Goal: Task Accomplishment & Management: Use online tool/utility

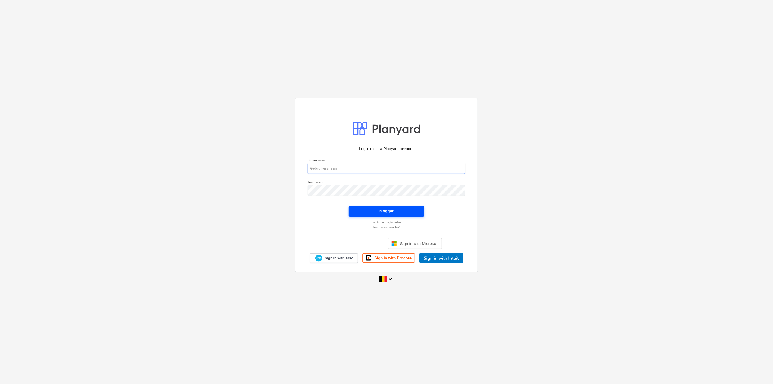
type input "[PERSON_NAME][EMAIL_ADDRESS][DOMAIN_NAME]"
click at [372, 212] on span "Inloggen" at bounding box center [386, 210] width 62 height 7
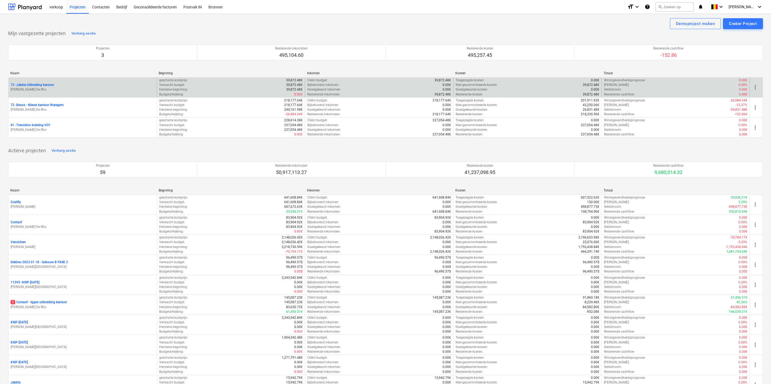
click at [64, 90] on p "[PERSON_NAME] De Rho" at bounding box center [83, 89] width 144 height 5
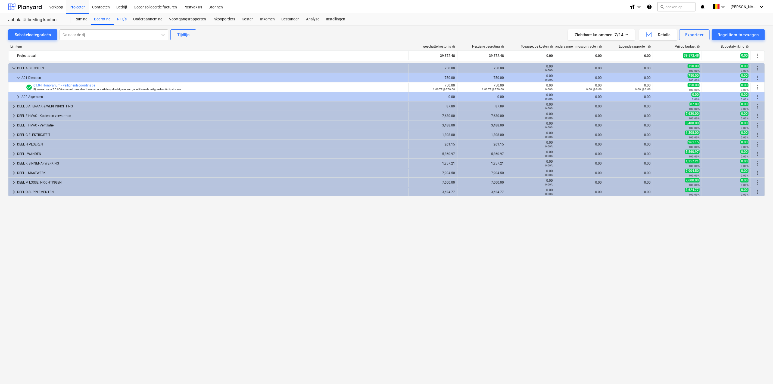
click at [122, 20] on div "RFQ's" at bounding box center [122, 19] width 16 height 11
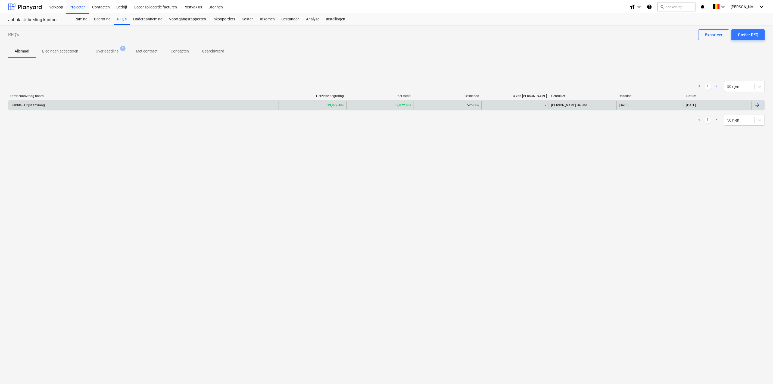
click at [109, 102] on div "Jabbla - Prijsaanvraag" at bounding box center [143, 105] width 270 height 9
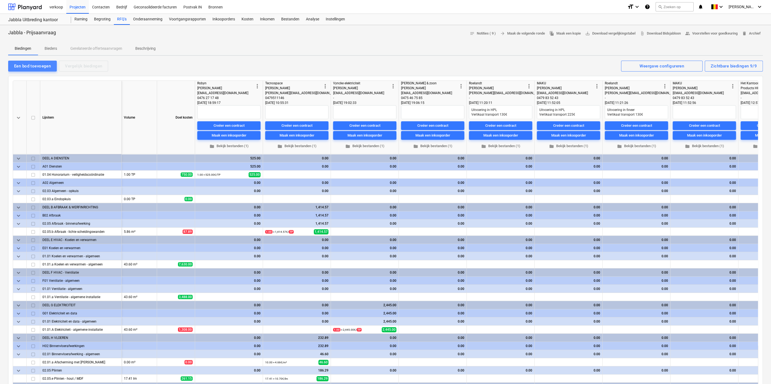
click at [32, 65] on div "Een bod toevoegen" at bounding box center [32, 65] width 37 height 7
type textarea "x"
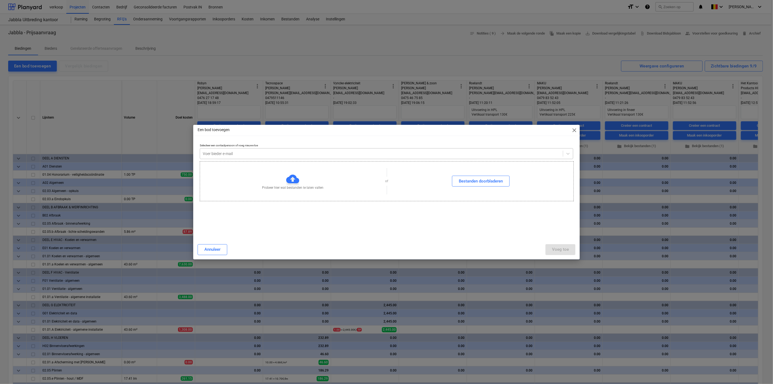
click at [264, 156] on div at bounding box center [381, 153] width 357 height 5
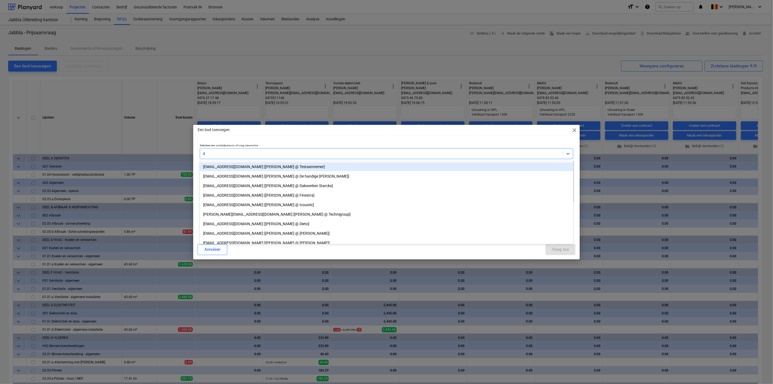
type input "dp"
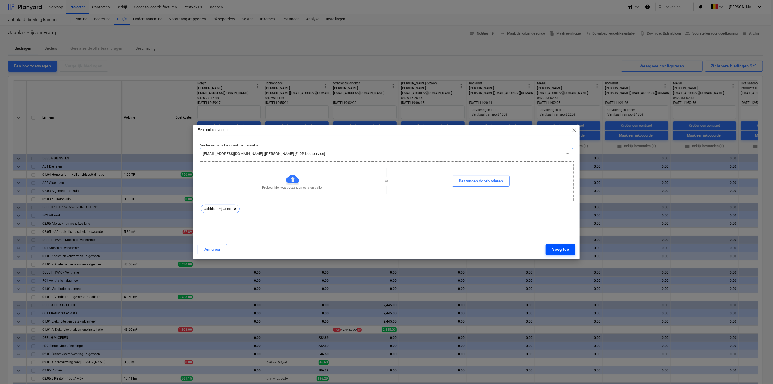
click at [552, 250] on button "Voeg toe" at bounding box center [560, 249] width 30 height 11
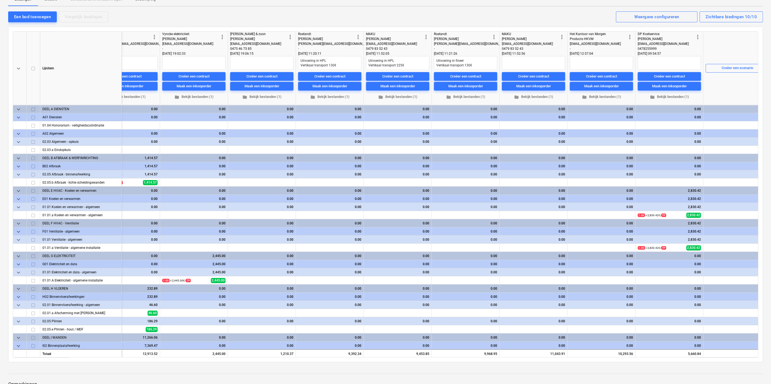
scroll to position [0, 186]
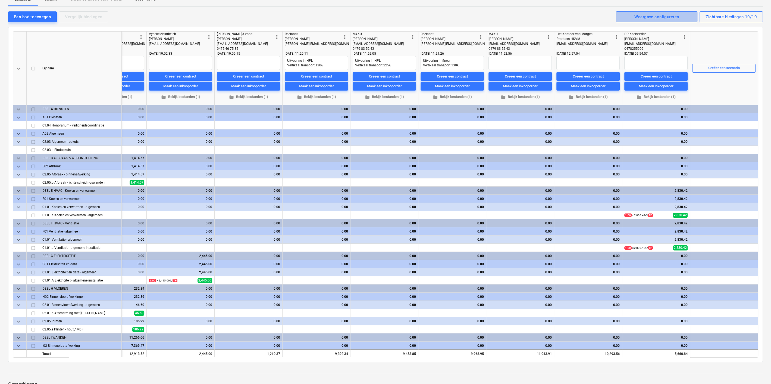
click at [655, 15] on div "Weergave configureren" at bounding box center [656, 16] width 45 height 7
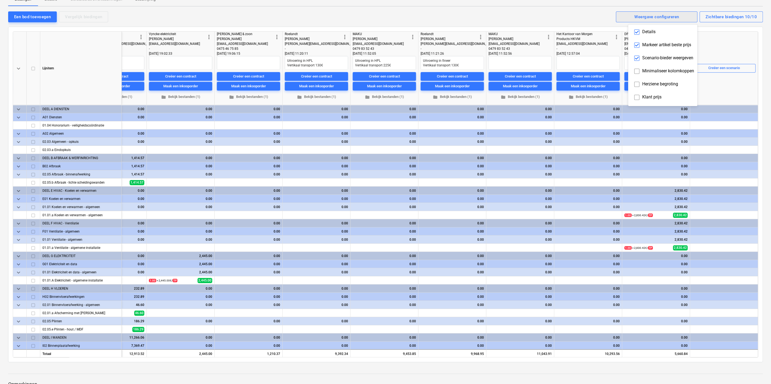
click at [655, 15] on div at bounding box center [385, 192] width 771 height 384
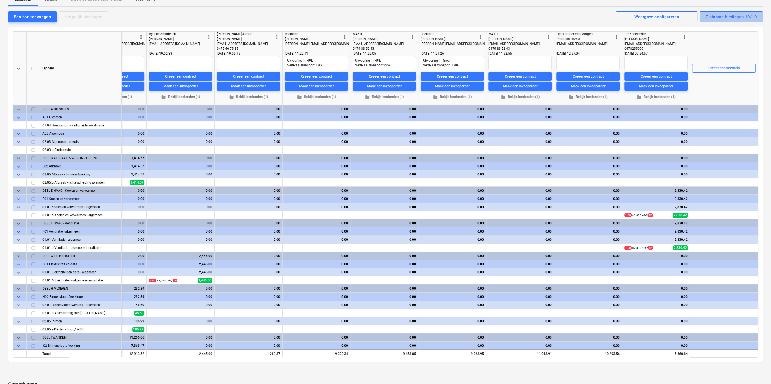
click at [736, 15] on div "Zichtbare biedingen 10/10" at bounding box center [731, 16] width 51 height 7
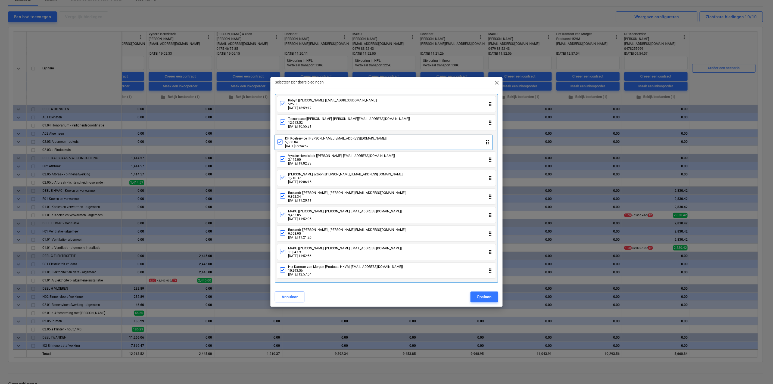
drag, startPoint x: 365, startPoint y: 273, endPoint x: 361, endPoint y: 140, distance: 133.2
click at [361, 140] on div "Robyn [[PERSON_NAME], [EMAIL_ADDRESS][DOMAIN_NAME]] 525.00 [DATE] 18:59:17 drag…" at bounding box center [386, 188] width 223 height 189
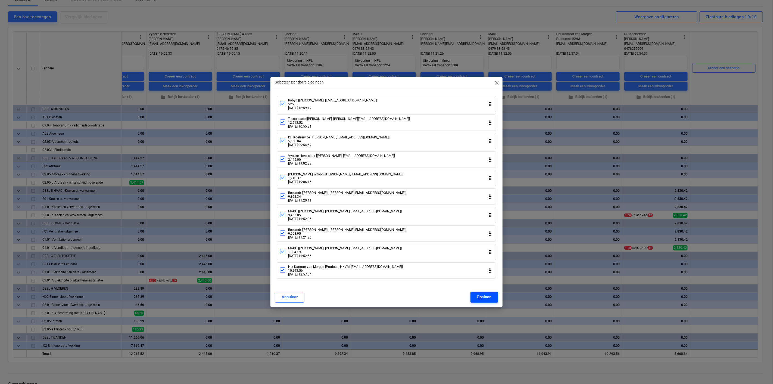
click at [492, 295] on button "Opslaan" at bounding box center [484, 297] width 28 height 11
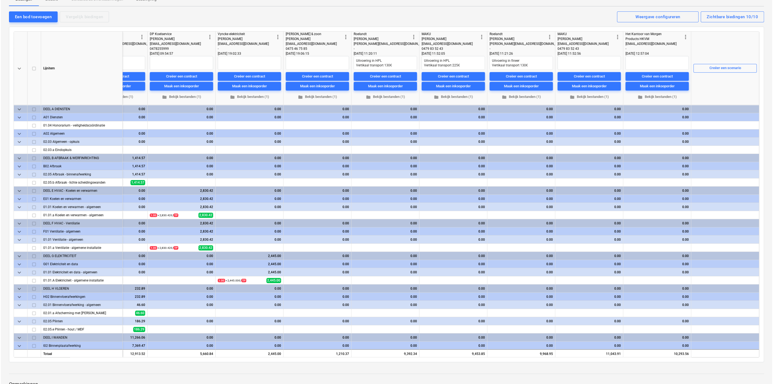
scroll to position [0, 184]
click at [729, 68] on div "Creëer een scenario" at bounding box center [725, 68] width 32 height 6
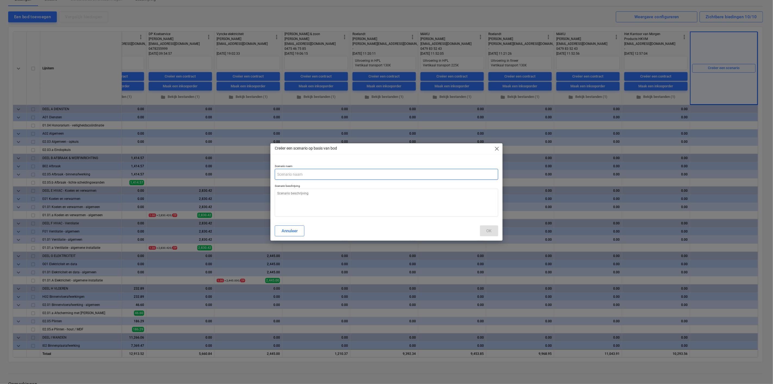
click at [305, 173] on input "text" at bounding box center [386, 174] width 223 height 11
type textarea "x"
type input "V"
type textarea "x"
type input "Vo"
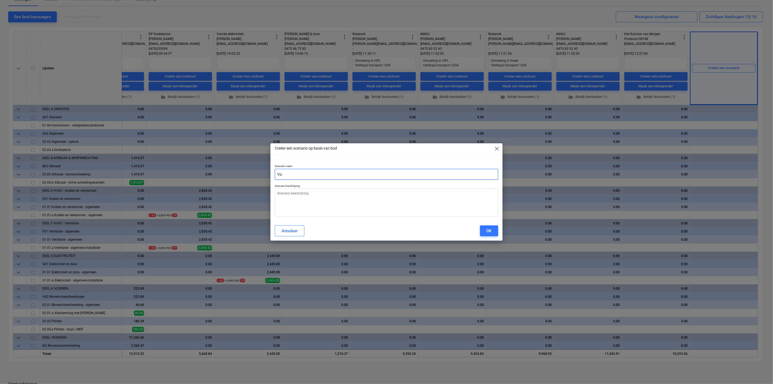
type textarea "x"
type input "Voo"
type textarea "x"
type input "Voor"
type textarea "x"
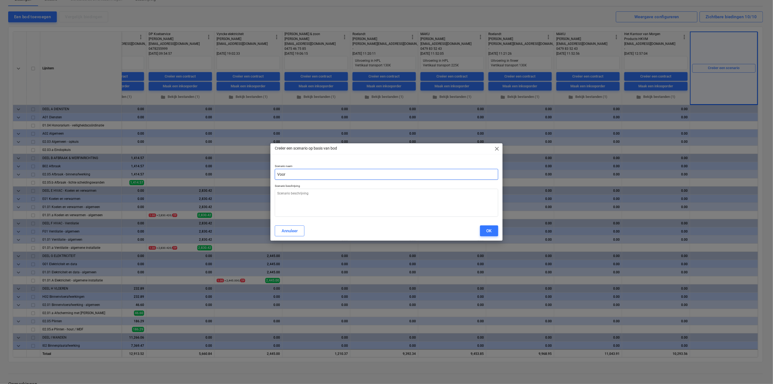
type input "Voors"
type textarea "x"
type input "Voorst"
type textarea "x"
type input "Voorste"
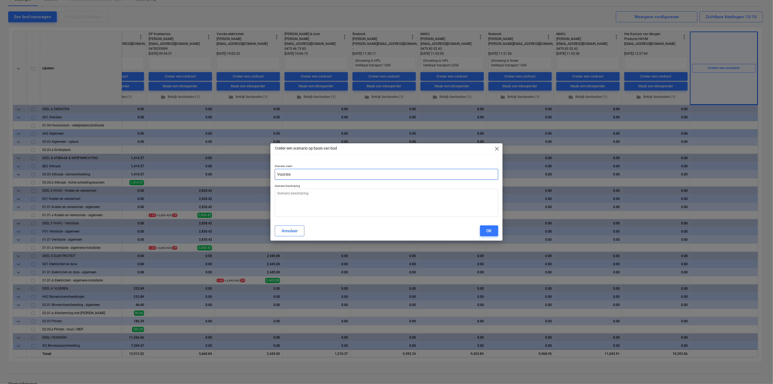
type textarea "x"
type input "Voorstel"
type textarea "x"
type input "Voorstel"
type textarea "x"
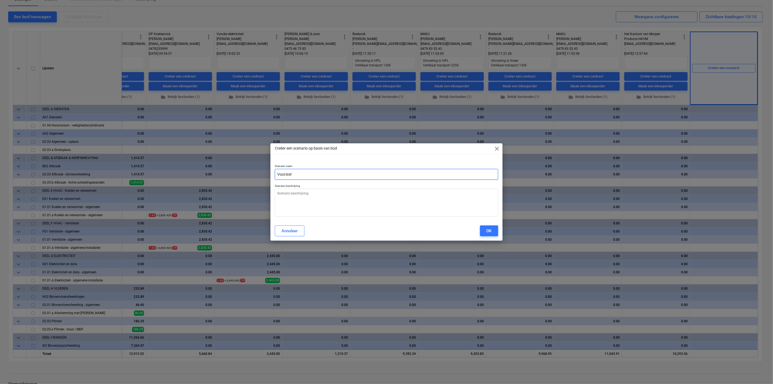
type input "Voorstel m"
type textarea "x"
type input "Voorstel me"
type textarea "x"
type input "Voorstel met"
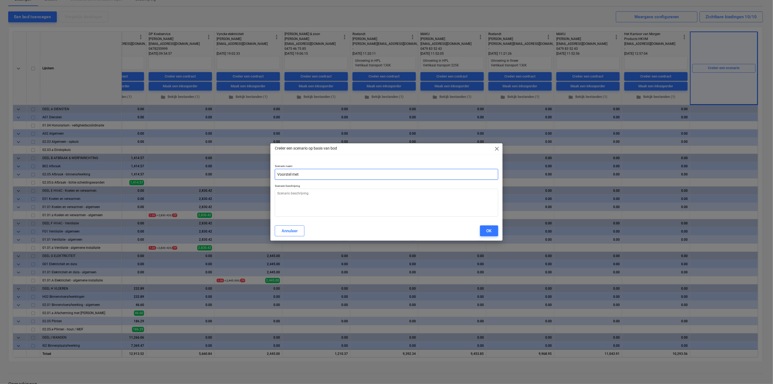
type textarea "x"
type input "Voorstel met"
type textarea "x"
type input "Voorstel met H"
type textarea "x"
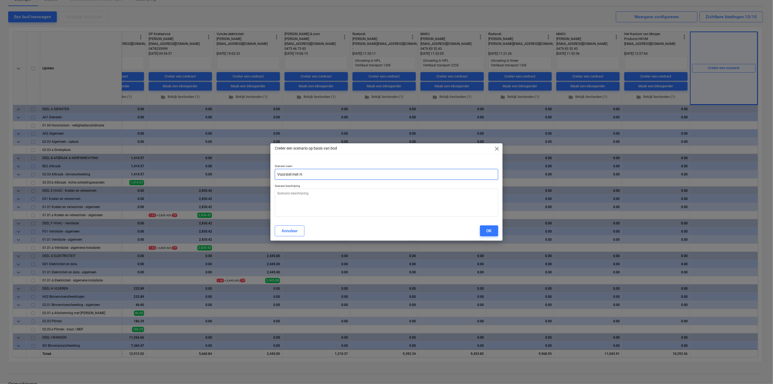
type input "Voorstel met HP"
type textarea "x"
type input "Voorstel met HPL"
click at [495, 234] on button "OK" at bounding box center [489, 230] width 18 height 11
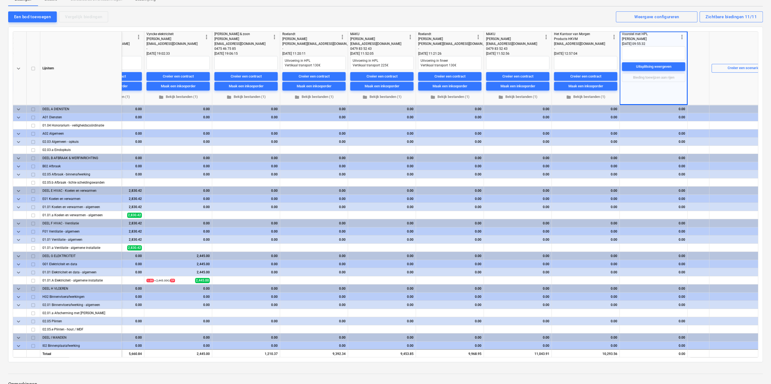
scroll to position [0, 275]
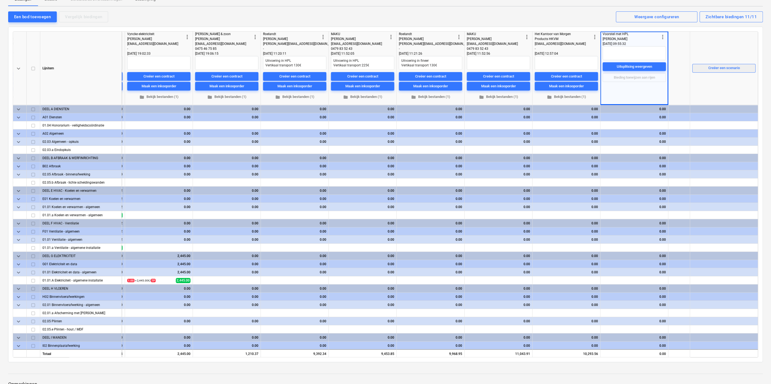
click at [712, 68] on div "Creëer een scenario" at bounding box center [724, 68] width 32 height 6
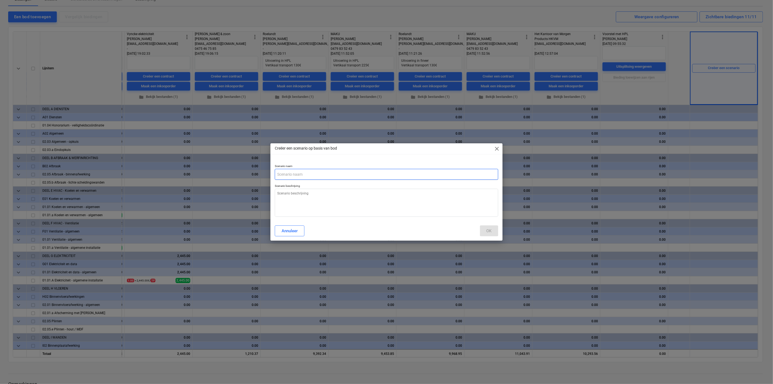
click at [314, 171] on input "text" at bounding box center [386, 174] width 223 height 11
type textarea "x"
type input "V"
type textarea "x"
type input "Vo"
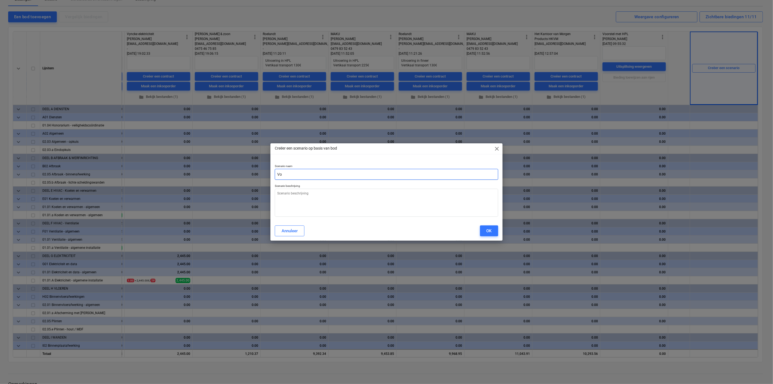
type textarea "x"
type input "Voo"
type textarea "x"
type input "Voor"
type textarea "x"
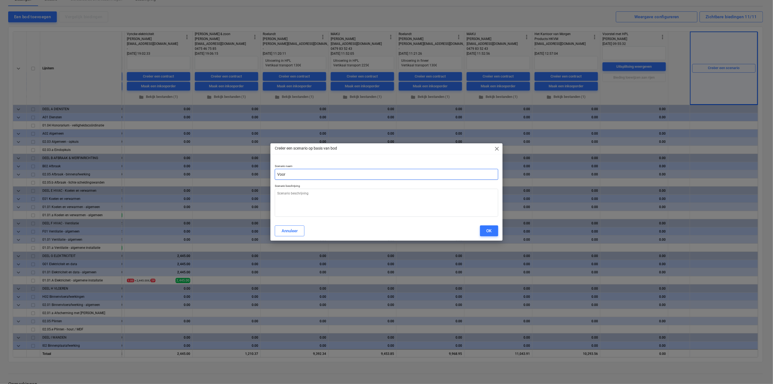
type input "Voors"
type textarea "x"
type input "Voorst"
type textarea "x"
type input "Voorste"
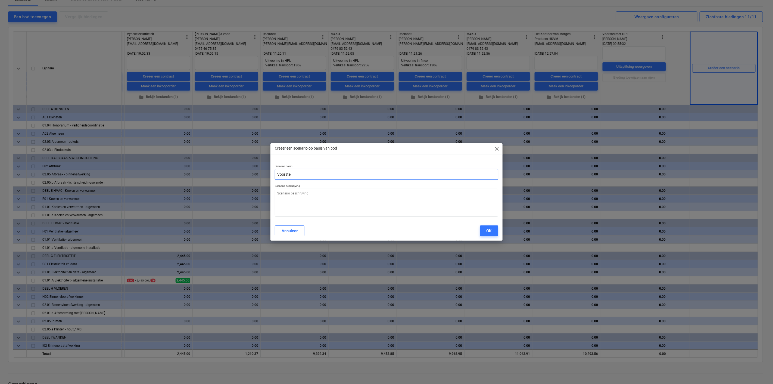
type textarea "x"
type input "Voorstel"
type textarea "x"
type input "Voorstel"
type textarea "x"
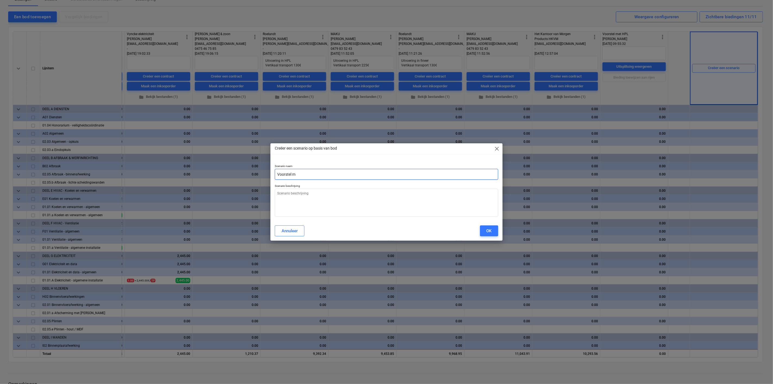
type input "Voorstel me"
type textarea "x"
type input "Voorstel met"
type textarea "x"
type input "Voorstel met"
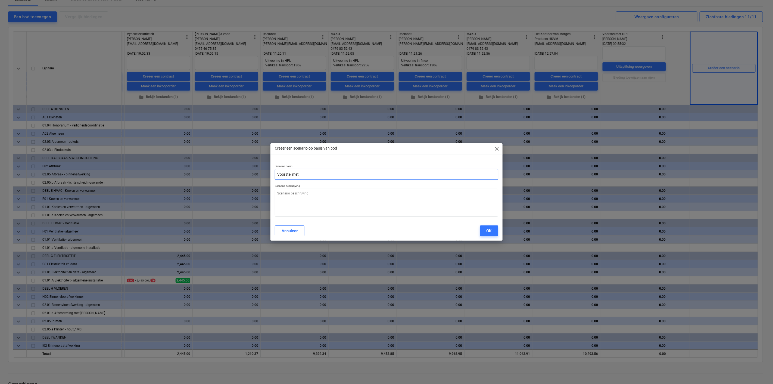
type textarea "x"
type input "Voorstel met F"
type textarea "x"
type input "Voorstel met Fi"
type textarea "x"
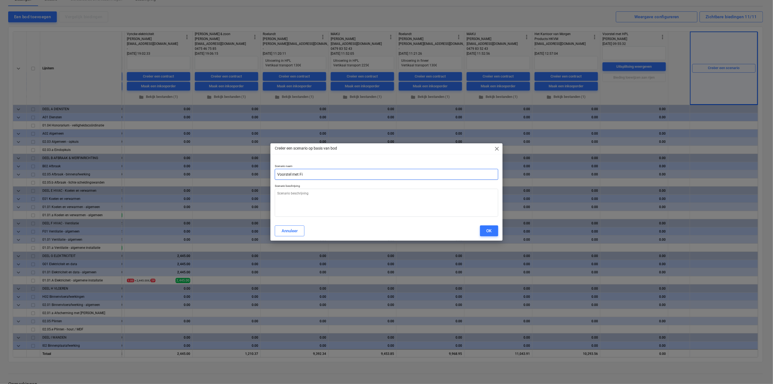
type input "Voorstel met Fin"
type textarea "x"
type input "Voorstel met Fine"
type textarea "x"
type input "Voorstel met Finee"
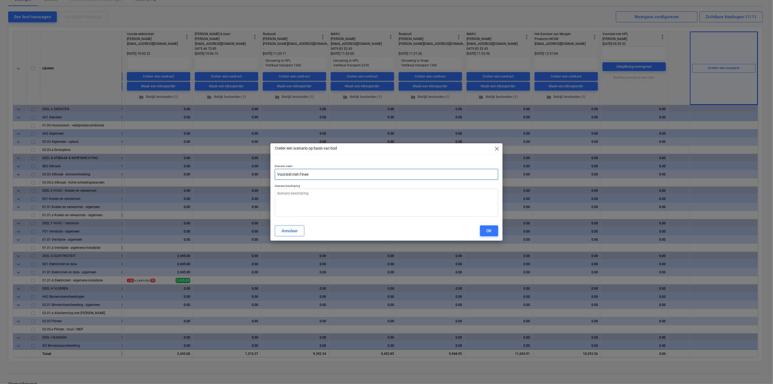
type textarea "x"
type input "Voorstel met [PERSON_NAME]"
click at [486, 230] on div "OK" at bounding box center [488, 230] width 5 height 7
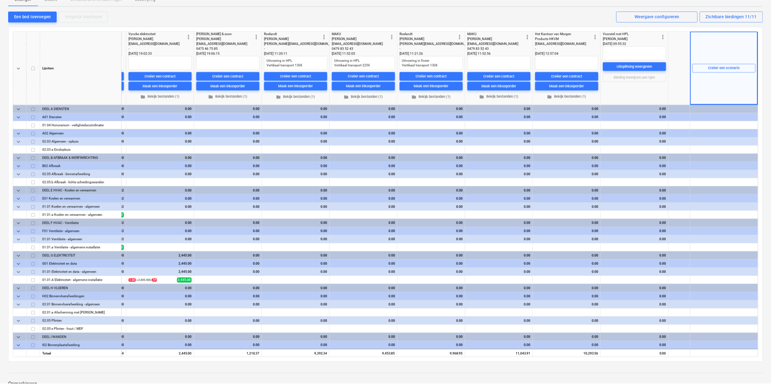
scroll to position [0, 273]
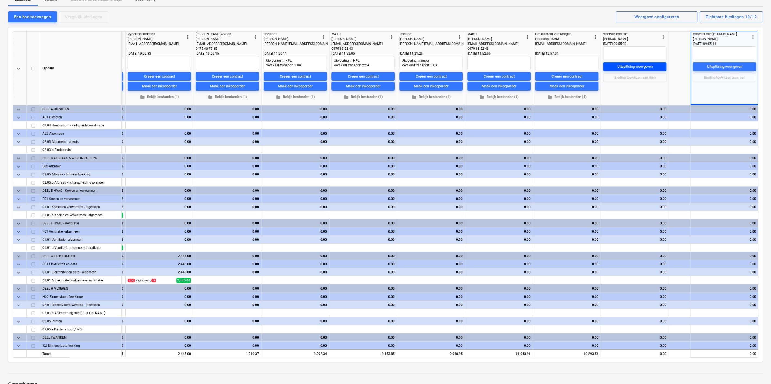
click at [615, 65] on span "Uitsplitsing weergeven" at bounding box center [634, 67] width 59 height 6
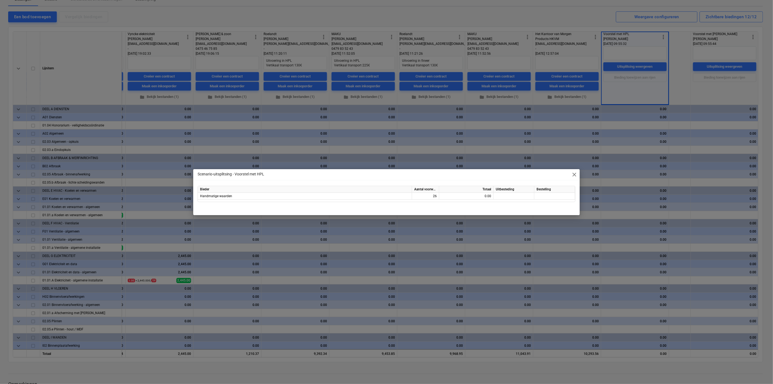
click at [578, 174] on div "Scenario-uitsplitsing - Voorstel met HPL close" at bounding box center [386, 174] width 386 height 11
click at [573, 174] on span "close" at bounding box center [574, 174] width 7 height 7
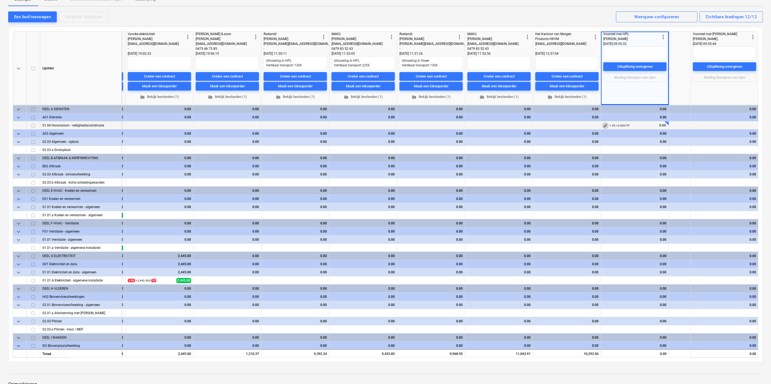
click at [605, 125] on span "edit" at bounding box center [605, 125] width 4 height 4
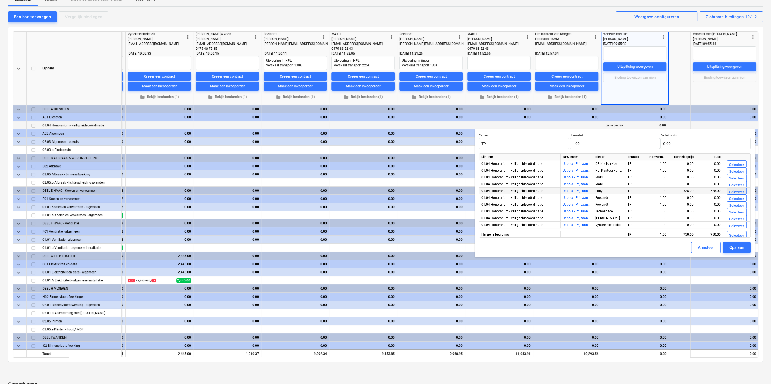
click at [732, 191] on div "Selecteer" at bounding box center [736, 192] width 15 height 6
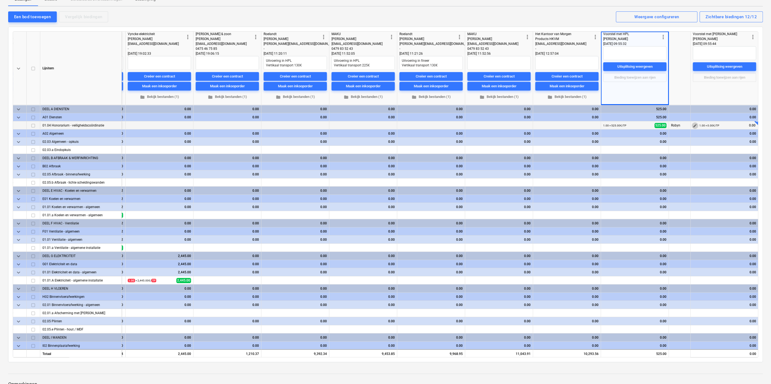
click at [696, 125] on span "edit" at bounding box center [695, 125] width 4 height 4
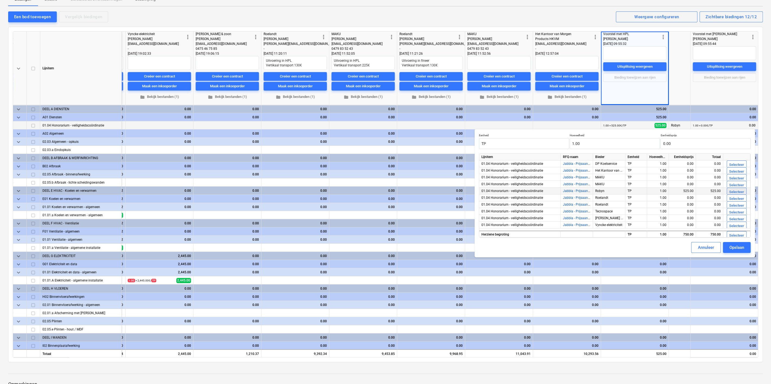
click at [731, 190] on div "Selecteer" at bounding box center [736, 192] width 15 height 6
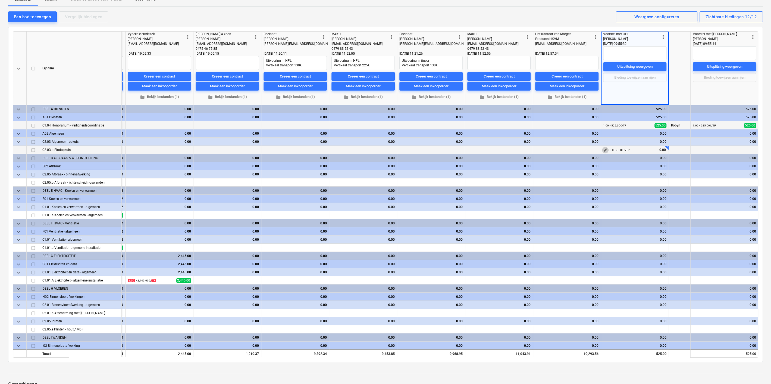
click at [606, 149] on span "edit" at bounding box center [605, 150] width 4 height 4
click at [603, 181] on span "edit" at bounding box center [605, 182] width 4 height 4
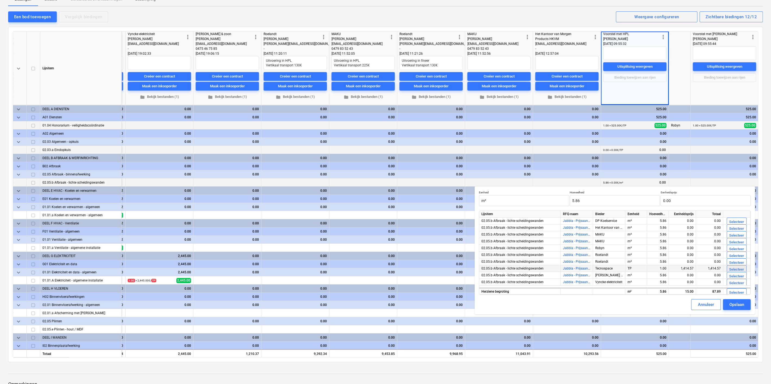
click at [733, 268] on div "Selecteer" at bounding box center [736, 269] width 15 height 6
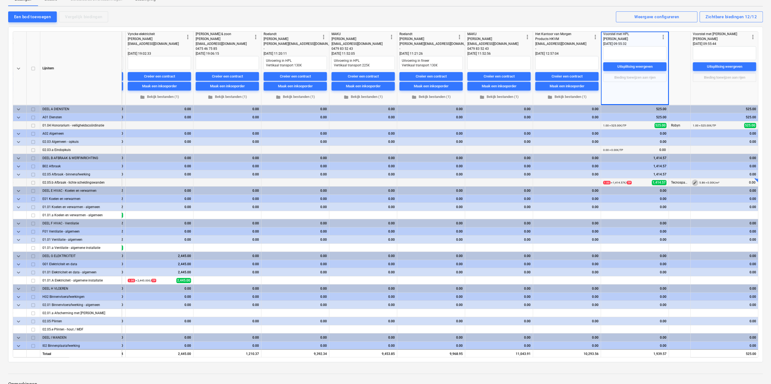
click at [695, 182] on span "edit" at bounding box center [695, 182] width 4 height 4
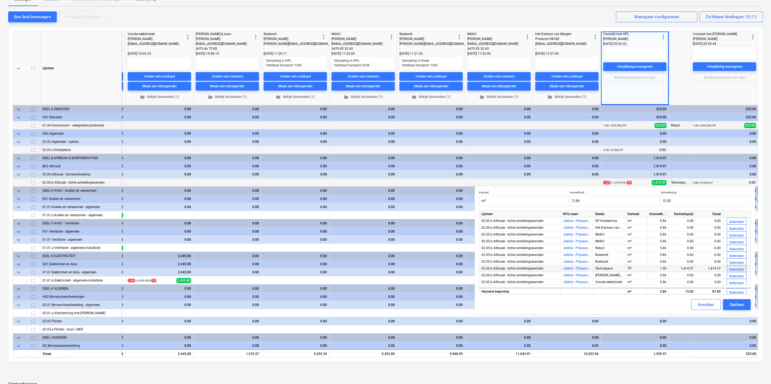
click at [742, 269] on div "Selecteer" at bounding box center [736, 269] width 15 height 6
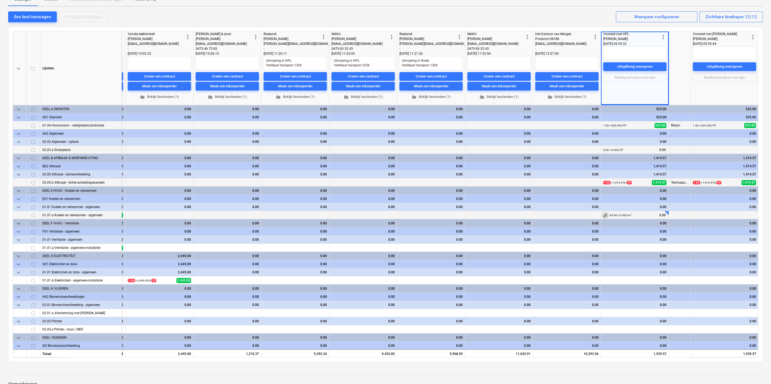
click at [604, 214] on span "edit" at bounding box center [605, 215] width 4 height 4
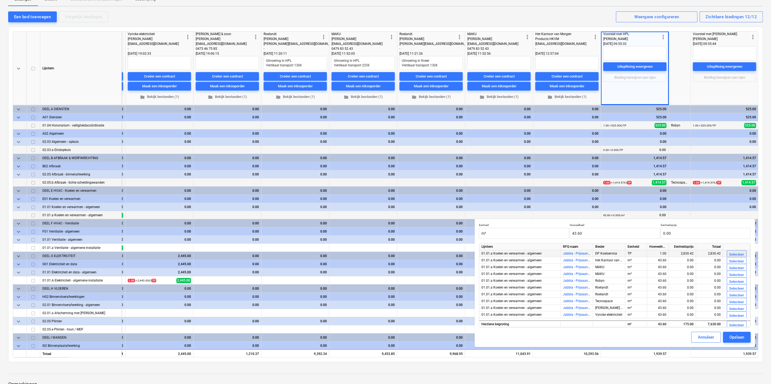
click at [735, 253] on div "Selecteer" at bounding box center [736, 254] width 15 height 6
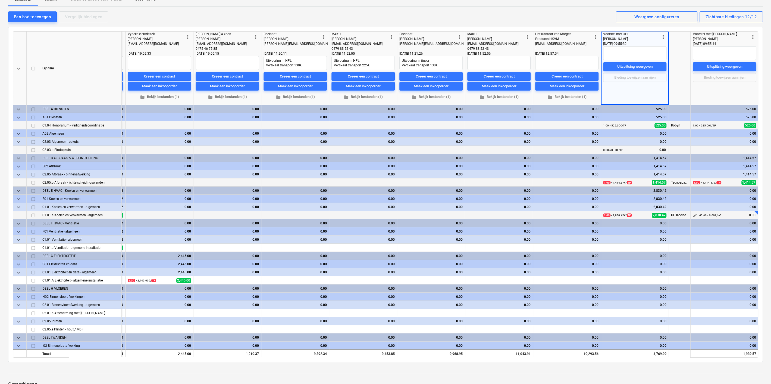
click at [694, 215] on span "edit" at bounding box center [695, 215] width 4 height 4
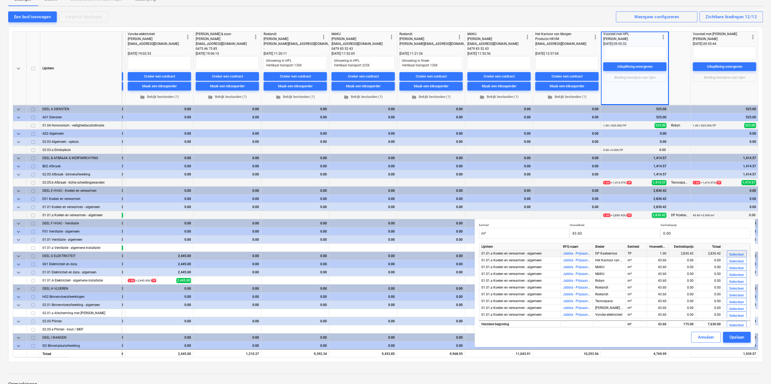
click at [743, 254] on div "Selecteer" at bounding box center [736, 254] width 15 height 6
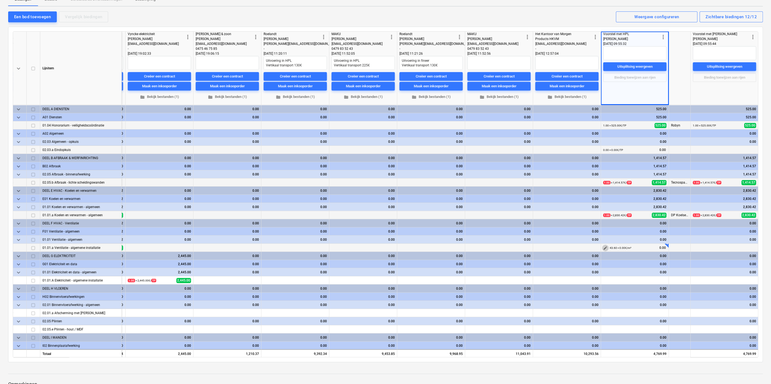
click at [605, 246] on span "edit" at bounding box center [605, 248] width 4 height 4
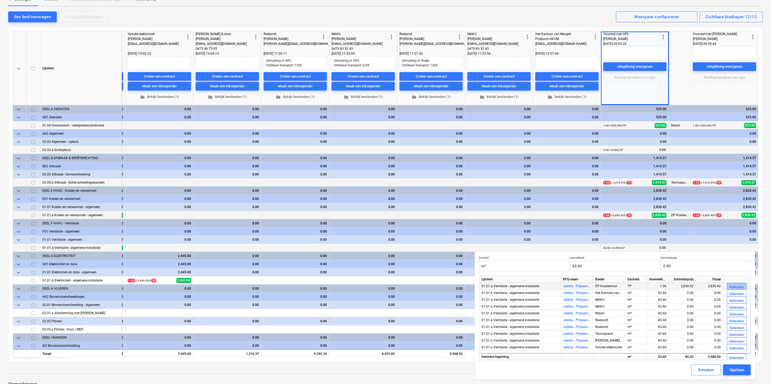
click at [735, 287] on div "Selecteer" at bounding box center [736, 287] width 15 height 6
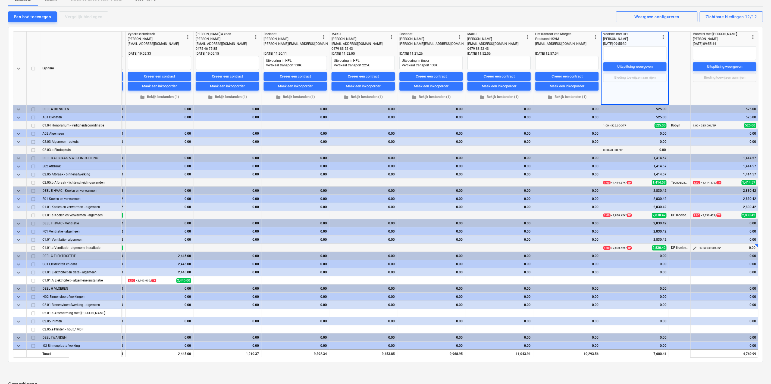
click at [695, 248] on span "edit" at bounding box center [695, 248] width 4 height 4
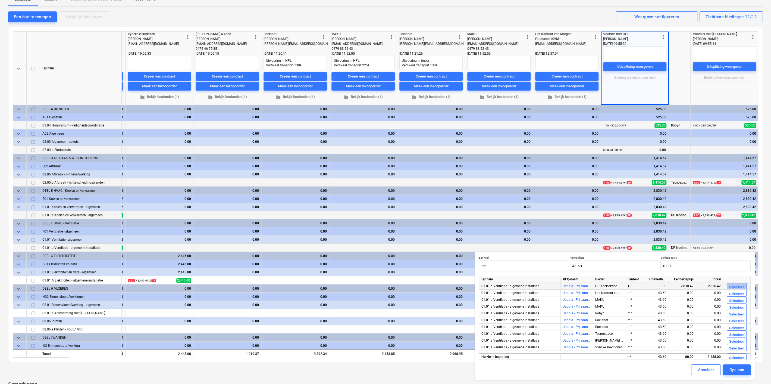
click at [735, 285] on div "Selecteer" at bounding box center [736, 287] width 15 height 6
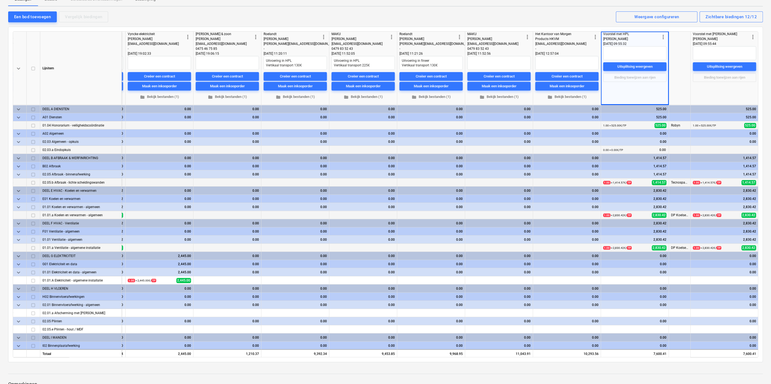
scroll to position [50, 273]
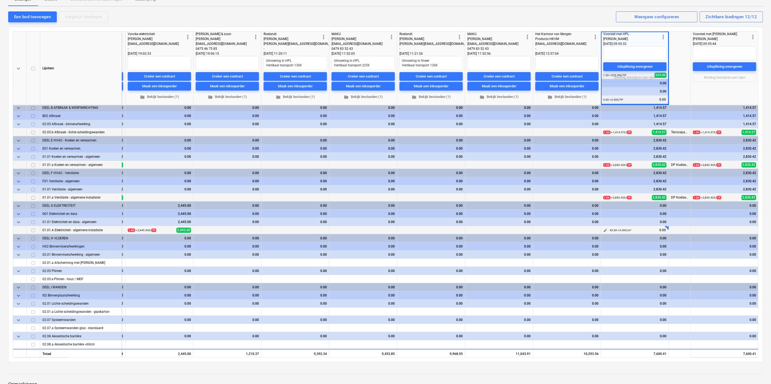
click at [606, 230] on span "edit" at bounding box center [605, 230] width 4 height 4
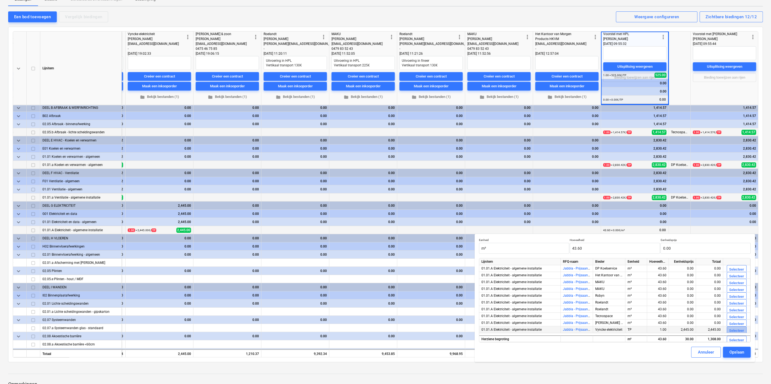
click at [732, 330] on div "Selecteer" at bounding box center [736, 330] width 15 height 6
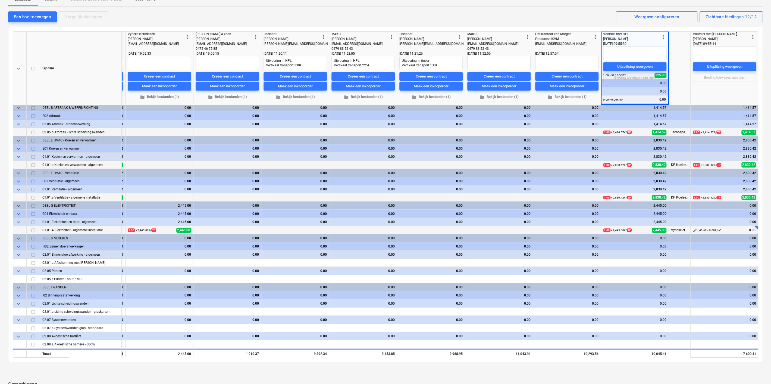
click at [695, 229] on span "edit" at bounding box center [695, 230] width 4 height 4
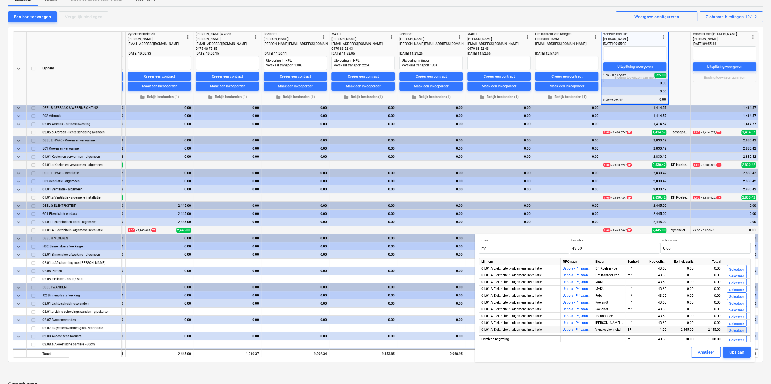
click at [733, 330] on div "Selecteer" at bounding box center [736, 330] width 15 height 6
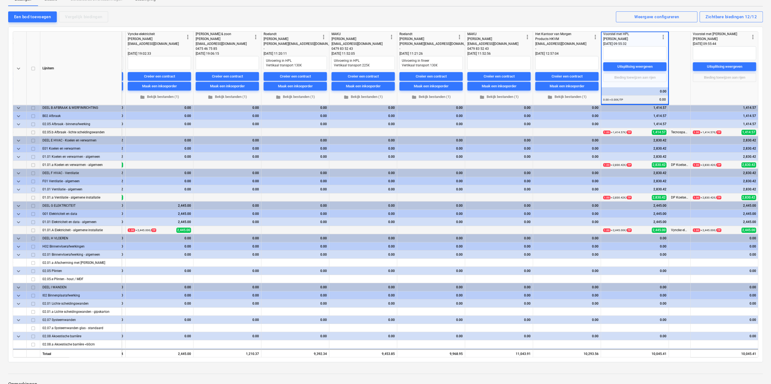
scroll to position [101, 273]
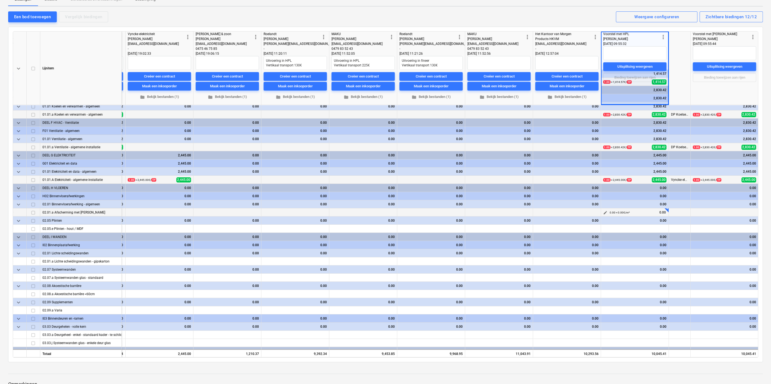
click at [602, 210] on button "edit" at bounding box center [605, 212] width 7 height 7
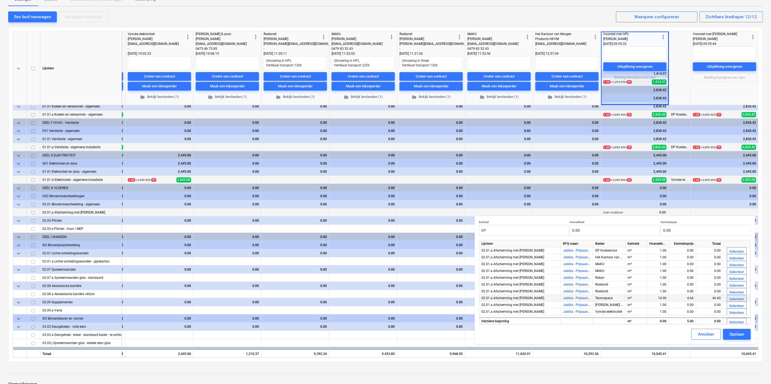
click at [732, 296] on div "Selecteer" at bounding box center [736, 299] width 15 height 6
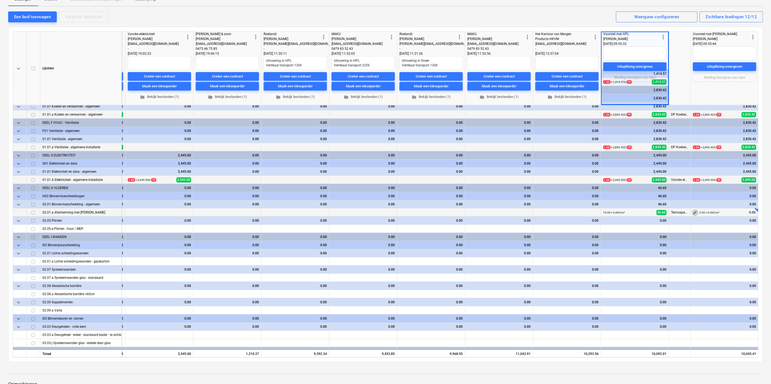
click at [693, 211] on span "edit" at bounding box center [695, 212] width 4 height 4
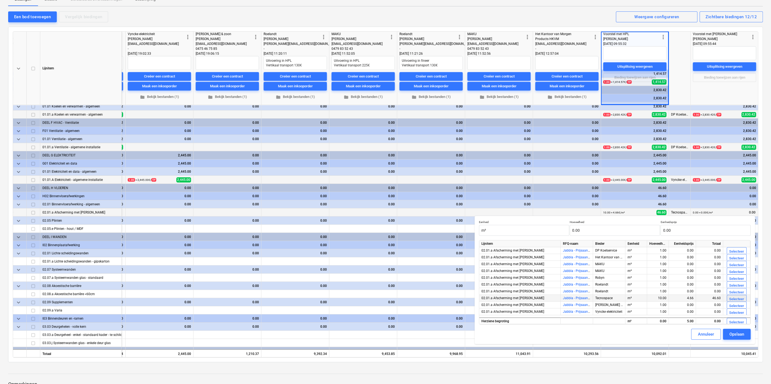
click at [735, 298] on div "Selecteer" at bounding box center [736, 299] width 15 height 6
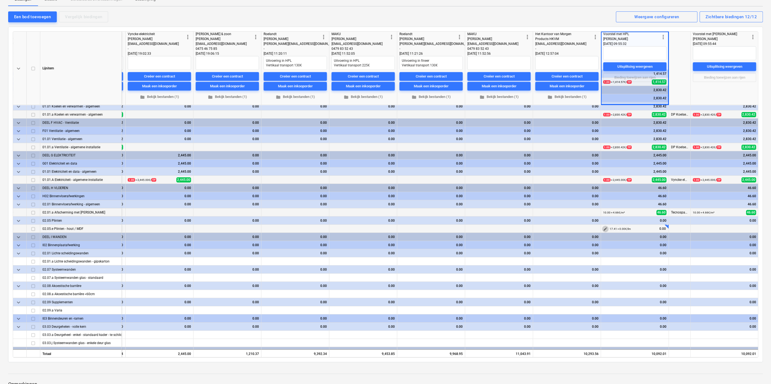
click at [603, 229] on span "edit" at bounding box center [605, 229] width 4 height 4
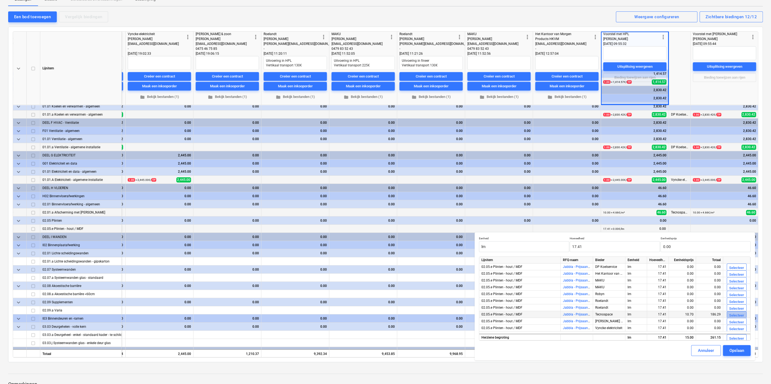
click at [732, 314] on div "Selecteer" at bounding box center [736, 315] width 15 height 6
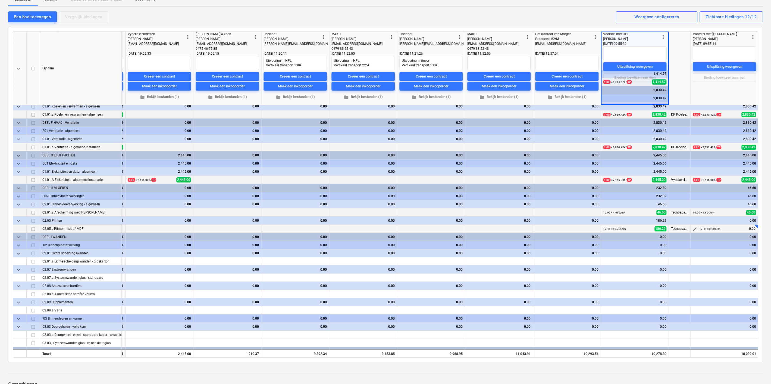
click at [693, 229] on span "edit" at bounding box center [695, 229] width 4 height 4
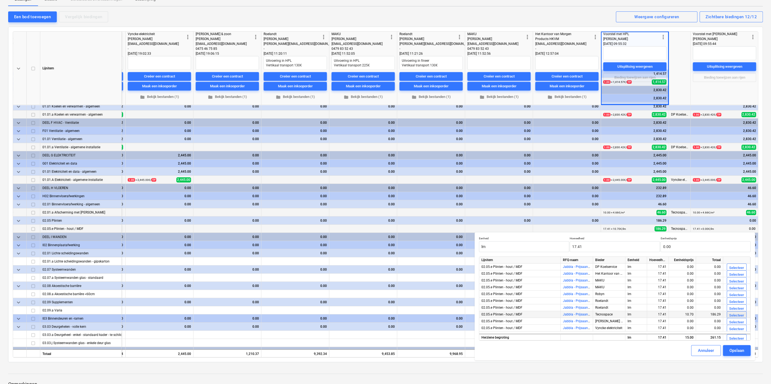
click at [737, 314] on div "Selecteer" at bounding box center [736, 315] width 15 height 6
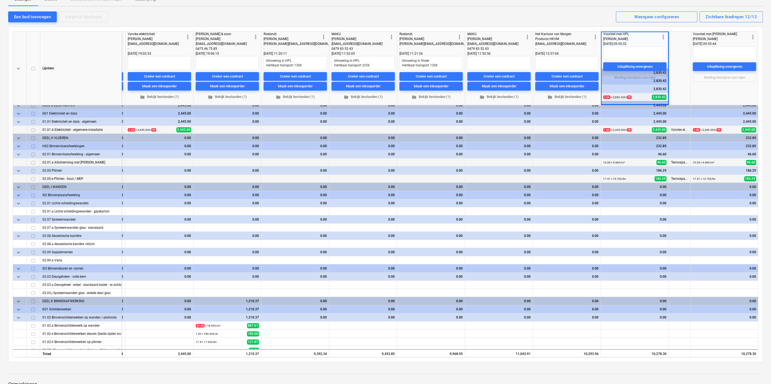
scroll to position [151, 273]
click at [604, 209] on span "edit" at bounding box center [605, 211] width 4 height 4
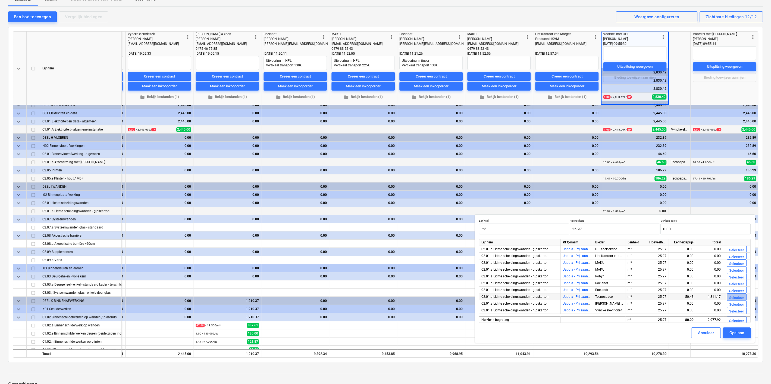
click at [730, 295] on div "Selecteer" at bounding box center [736, 298] width 15 height 6
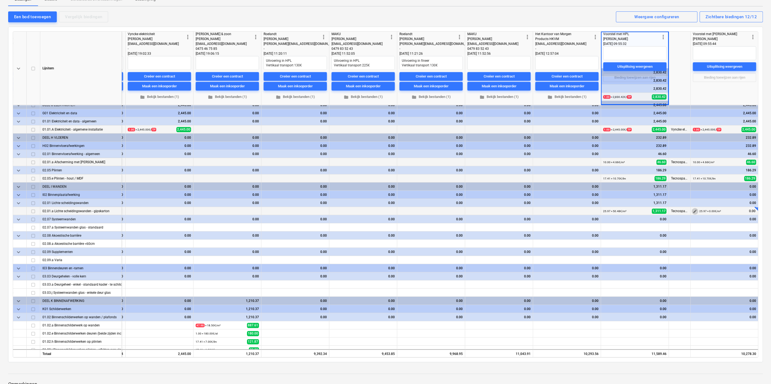
click at [693, 209] on span "edit" at bounding box center [695, 211] width 4 height 4
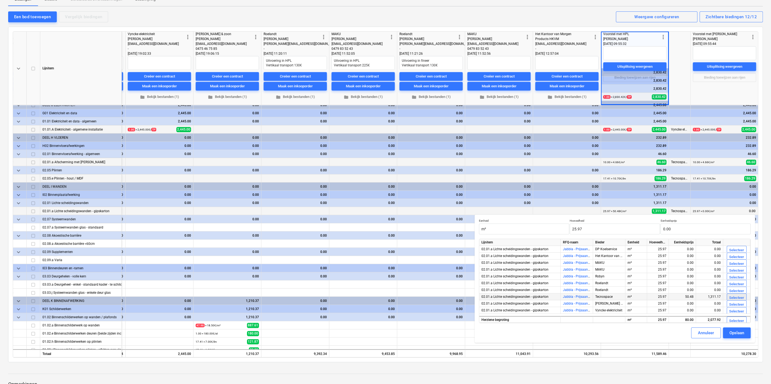
click at [729, 298] on div "Selecteer" at bounding box center [736, 298] width 15 height 6
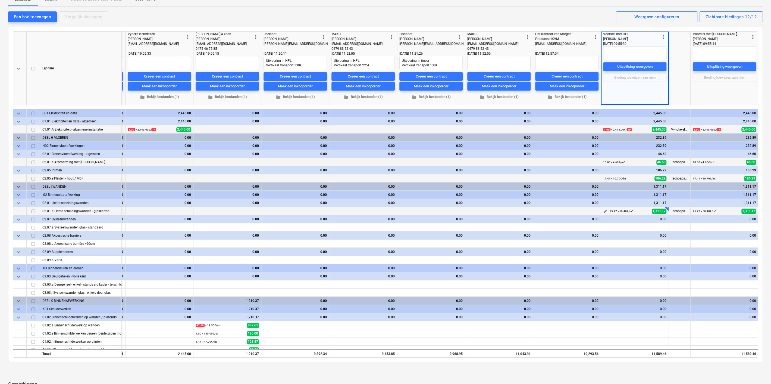
scroll to position [201, 273]
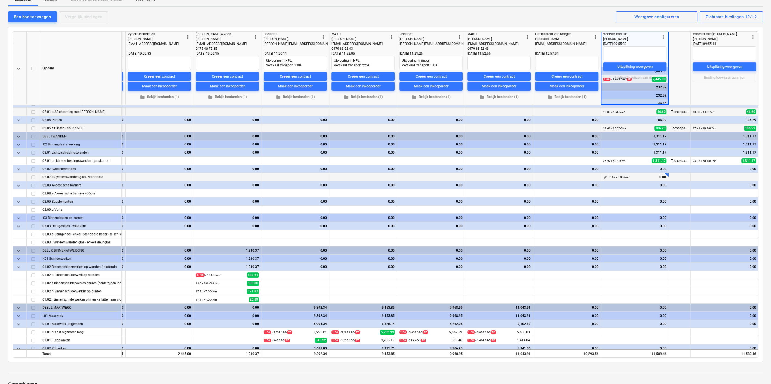
click at [603, 175] on span "edit" at bounding box center [605, 177] width 4 height 4
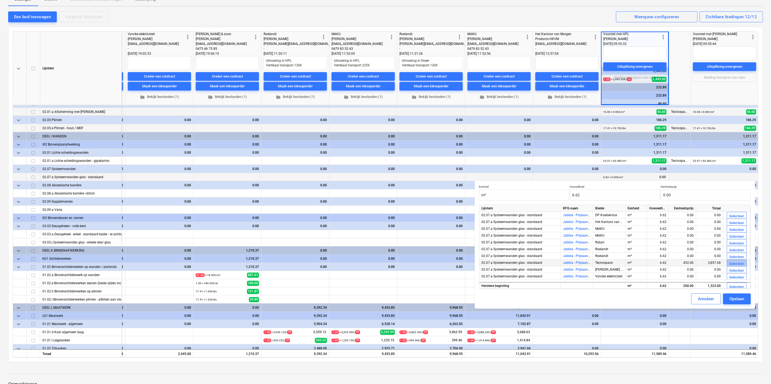
click at [731, 263] on div "Selecteer" at bounding box center [736, 264] width 15 height 6
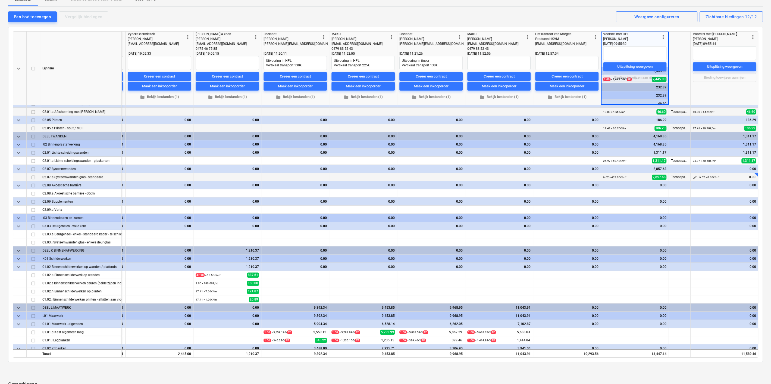
click at [696, 175] on span "edit" at bounding box center [695, 177] width 4 height 4
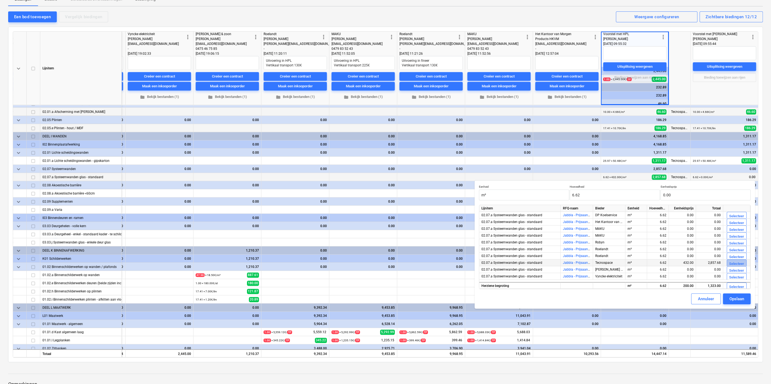
click at [740, 263] on div "Selecteer" at bounding box center [736, 264] width 15 height 6
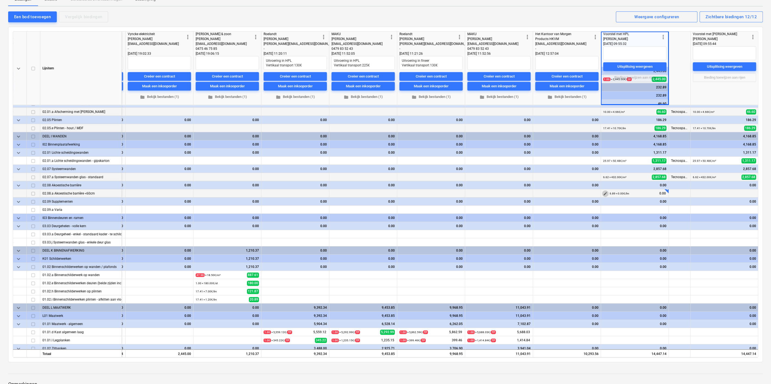
click at [604, 191] on span "edit" at bounding box center [605, 193] width 4 height 4
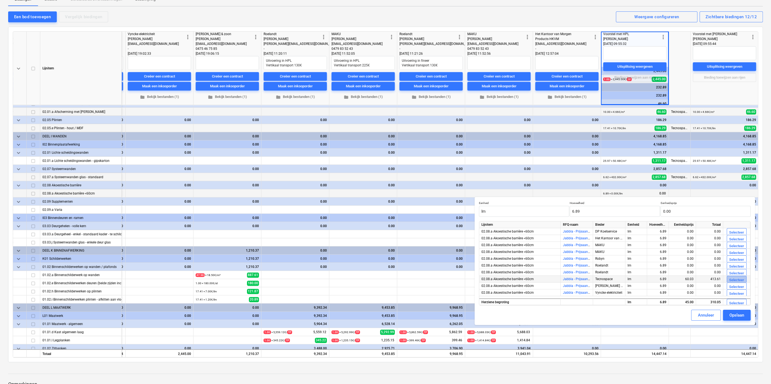
click at [734, 279] on div "Selecteer" at bounding box center [736, 280] width 15 height 6
click at [694, 192] on span "edit" at bounding box center [695, 193] width 4 height 4
click at [737, 276] on button "Selecteer" at bounding box center [737, 280] width 20 height 9
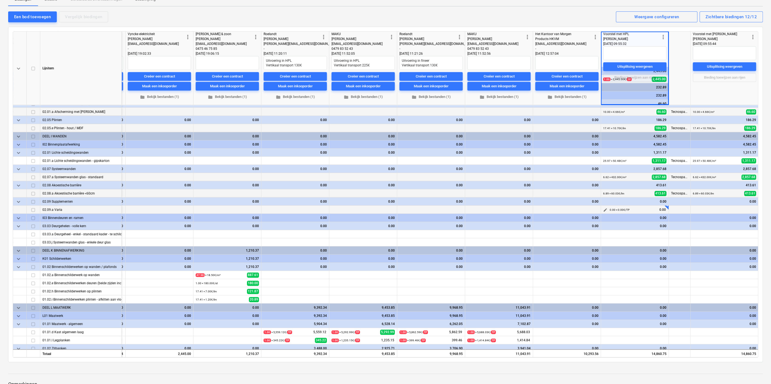
click at [603, 208] on span "edit" at bounding box center [605, 210] width 4 height 4
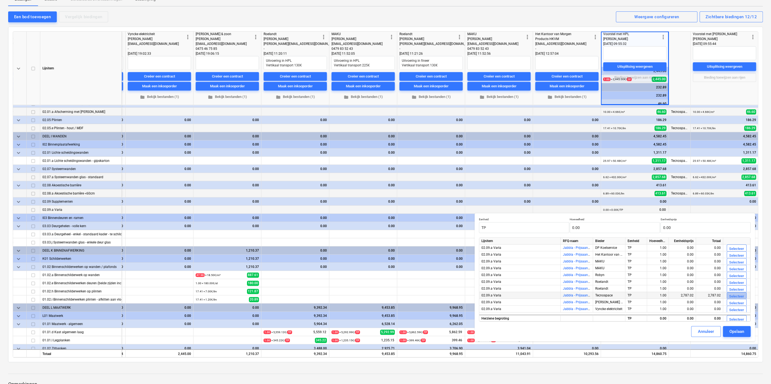
click at [739, 296] on div "Selecteer" at bounding box center [736, 296] width 15 height 6
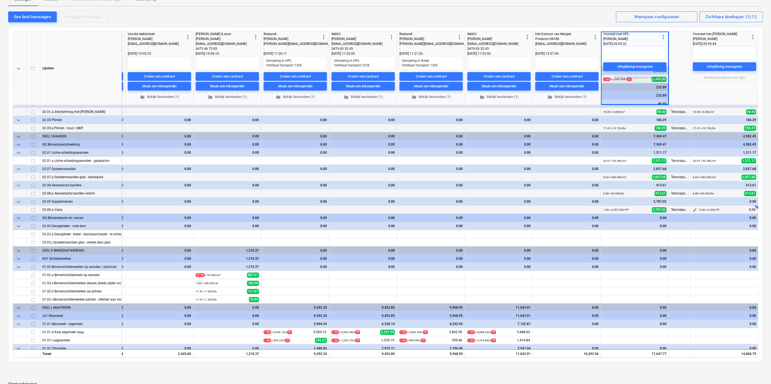
click at [693, 209] on span "edit" at bounding box center [695, 210] width 4 height 4
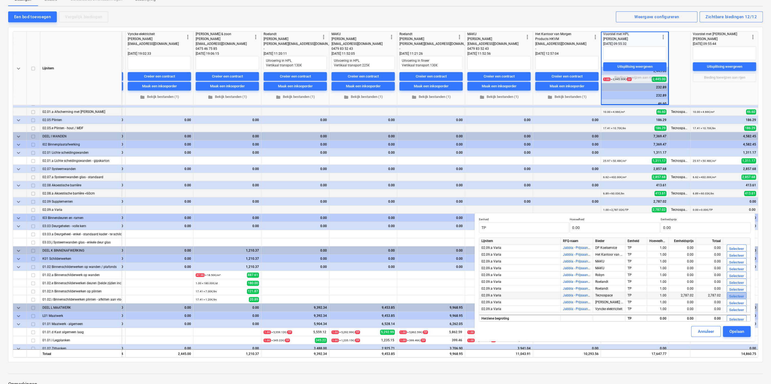
click at [732, 297] on div "Selecteer" at bounding box center [736, 296] width 15 height 6
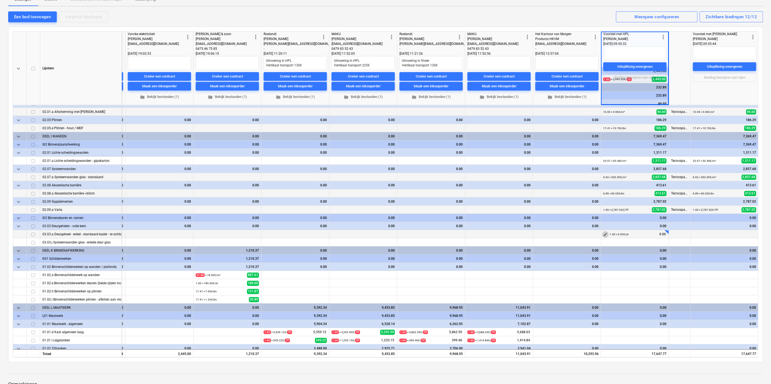
click at [606, 233] on span "edit" at bounding box center [605, 234] width 4 height 4
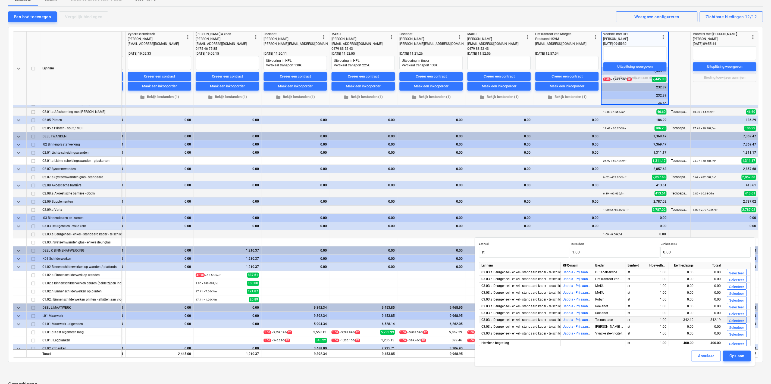
click at [739, 319] on div "Selecteer" at bounding box center [736, 321] width 15 height 6
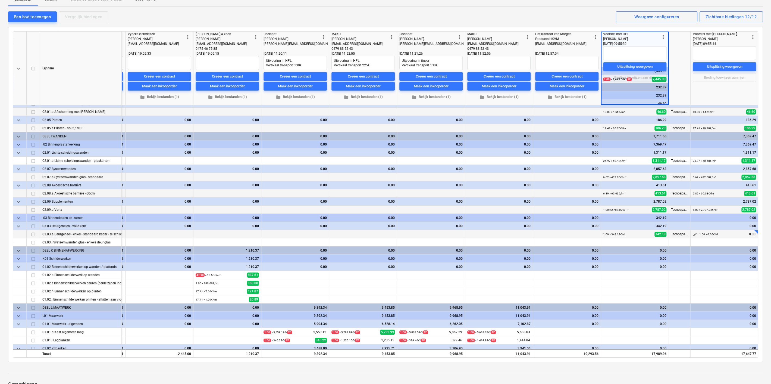
click at [693, 234] on span "edit" at bounding box center [695, 234] width 4 height 4
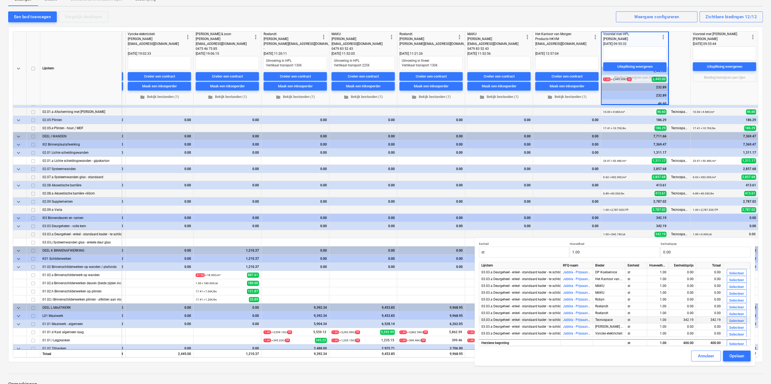
click at [735, 321] on div "Selecteer" at bounding box center [736, 321] width 15 height 6
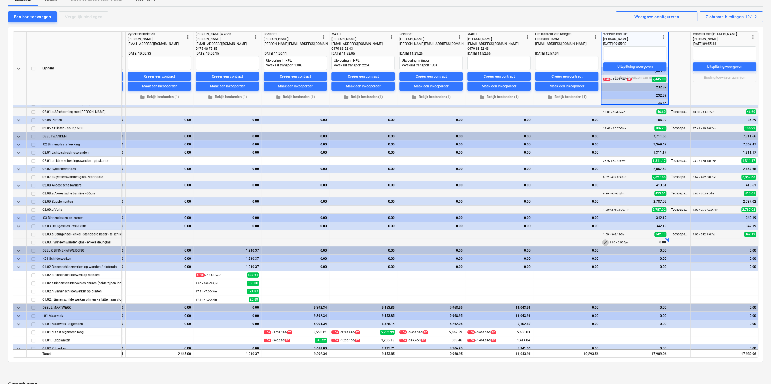
click at [606, 241] on span "edit" at bounding box center [605, 242] width 4 height 4
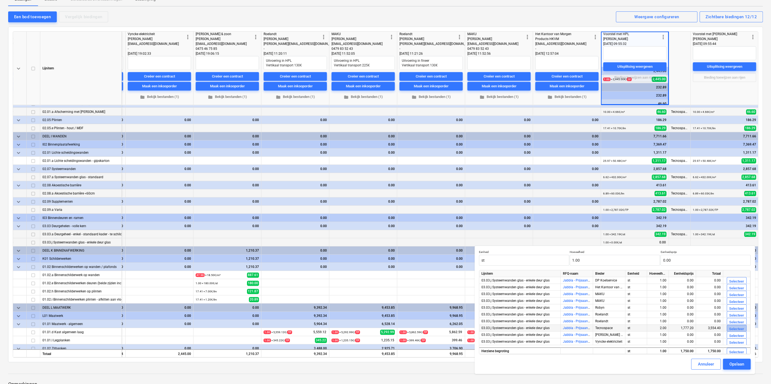
click at [734, 328] on div "Selecteer" at bounding box center [736, 329] width 15 height 6
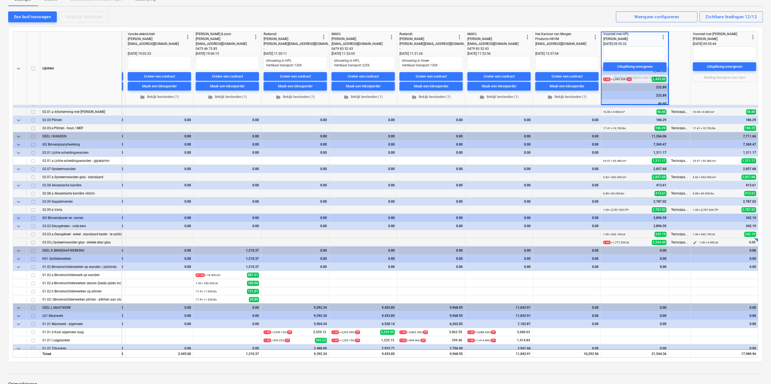
click at [693, 240] on span "edit" at bounding box center [695, 242] width 4 height 4
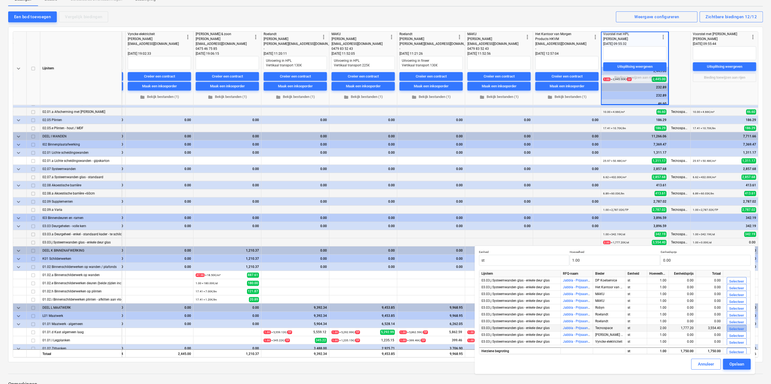
click at [734, 329] on div "Selecteer" at bounding box center [736, 329] width 15 height 6
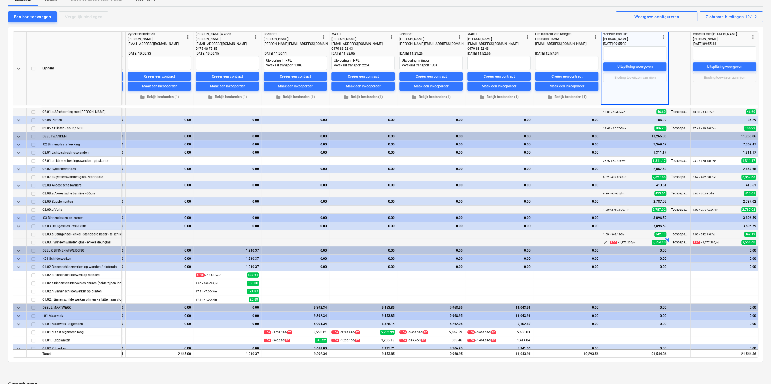
scroll to position [251, 273]
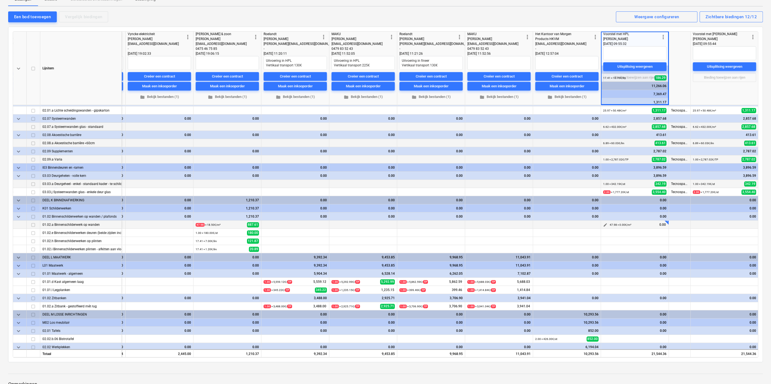
click at [604, 223] on span "edit" at bounding box center [605, 225] width 4 height 4
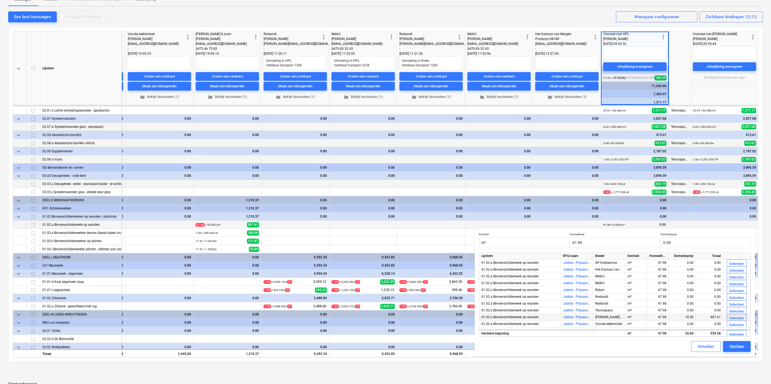
click at [737, 317] on div "Selecteer" at bounding box center [736, 318] width 15 height 6
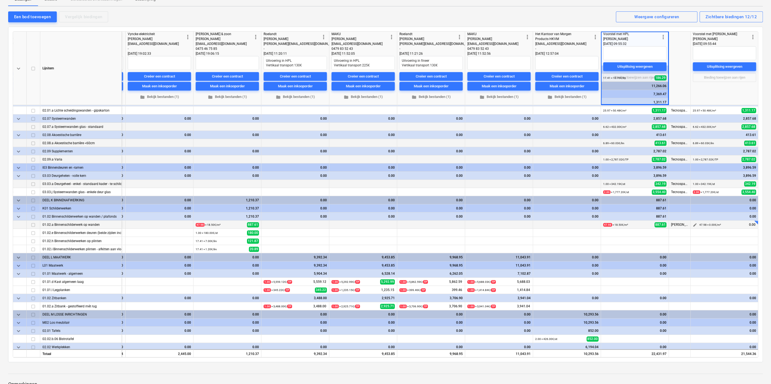
click at [696, 224] on span "edit" at bounding box center [695, 225] width 4 height 4
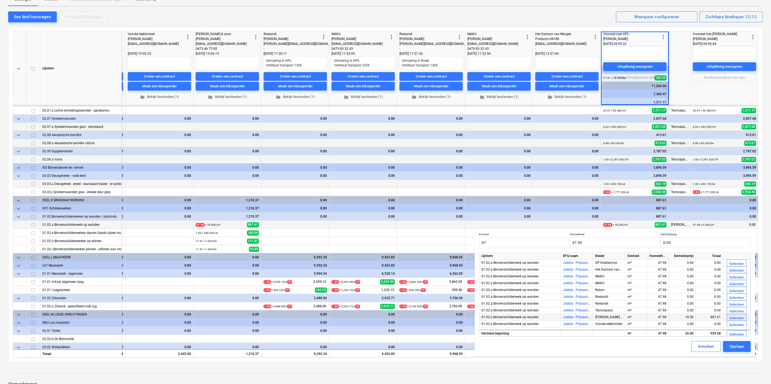
click at [729, 316] on button "Selecteer" at bounding box center [737, 318] width 20 height 9
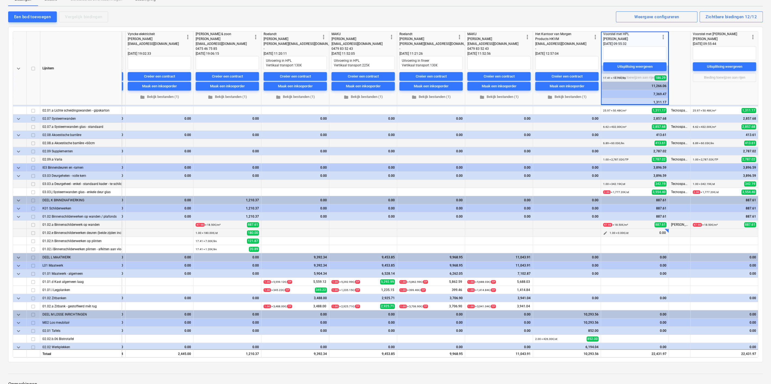
click at [603, 232] on span "edit" at bounding box center [605, 233] width 4 height 4
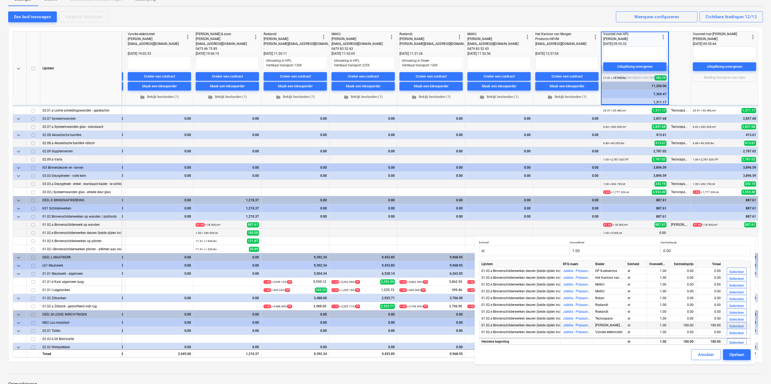
click at [736, 324] on div "Selecteer" at bounding box center [736, 326] width 15 height 6
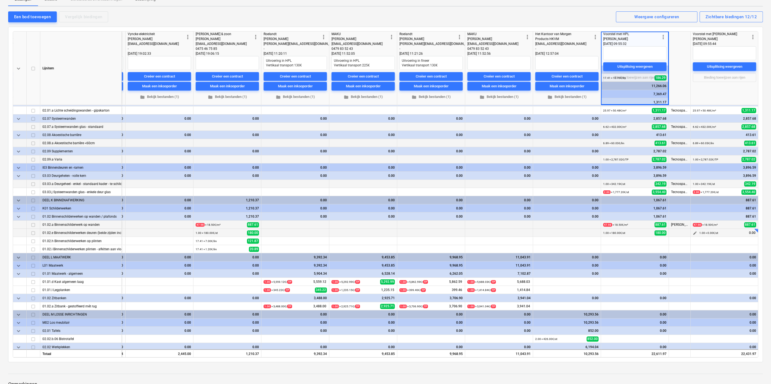
type textarea "x"
click at [695, 231] on span "edit" at bounding box center [695, 233] width 4 height 4
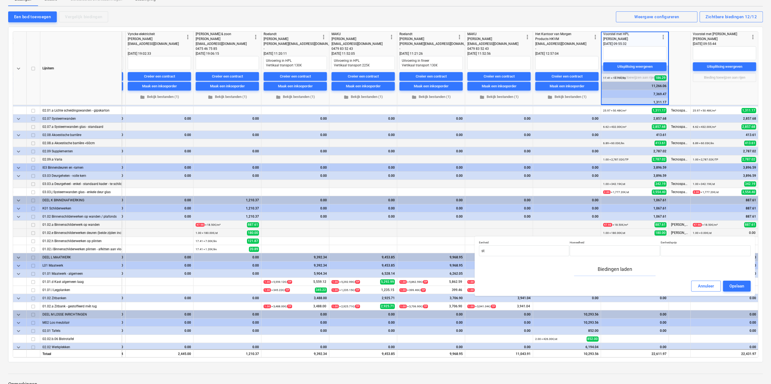
type input "1.00"
type input "0.00"
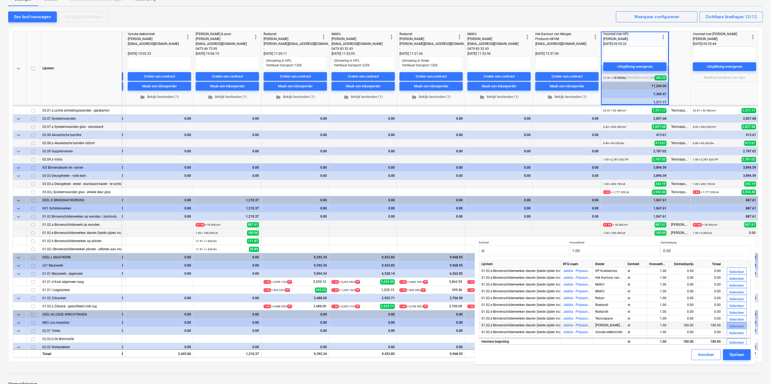
click at [735, 325] on div "Selecteer" at bounding box center [736, 326] width 15 height 6
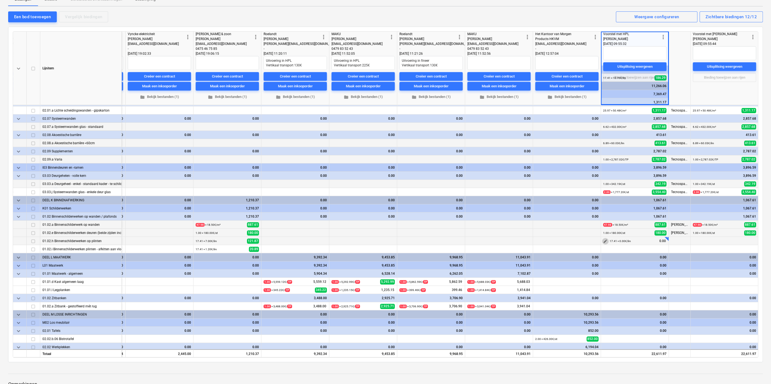
click at [603, 240] on span "edit" at bounding box center [605, 241] width 4 height 4
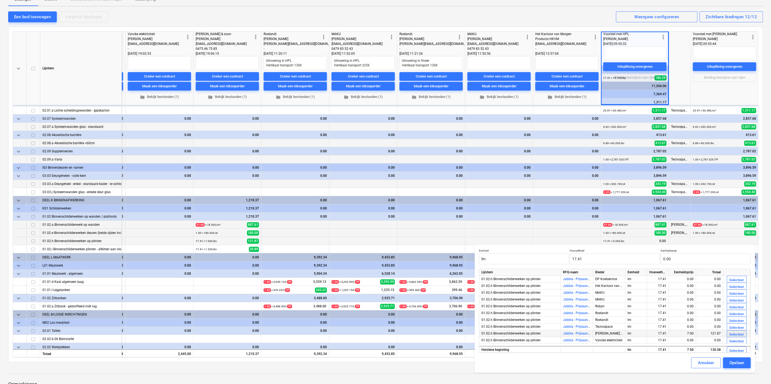
click at [742, 332] on div "Selecteer" at bounding box center [736, 334] width 15 height 6
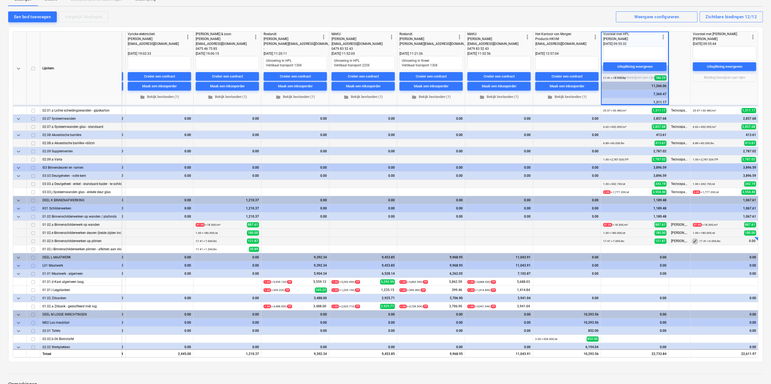
click at [695, 239] on span "edit" at bounding box center [695, 241] width 4 height 4
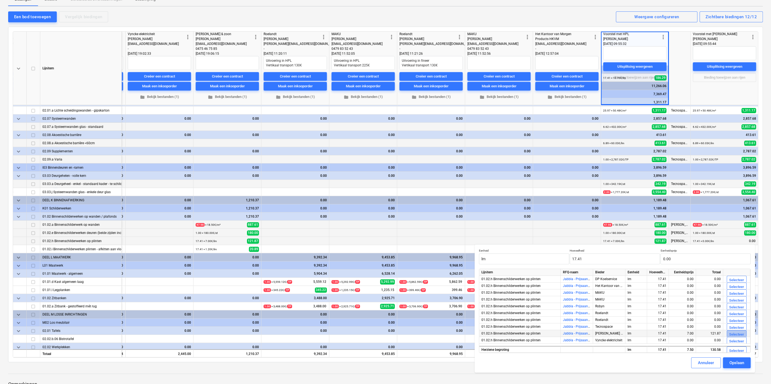
click at [735, 332] on div "Selecteer" at bounding box center [736, 334] width 15 height 6
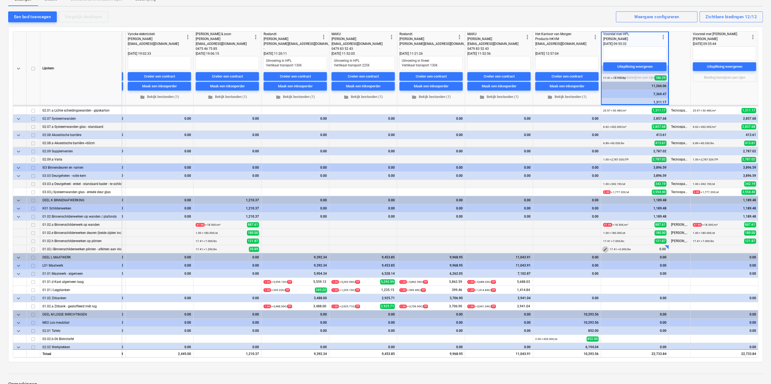
click at [607, 248] on span "edit" at bounding box center [605, 249] width 4 height 4
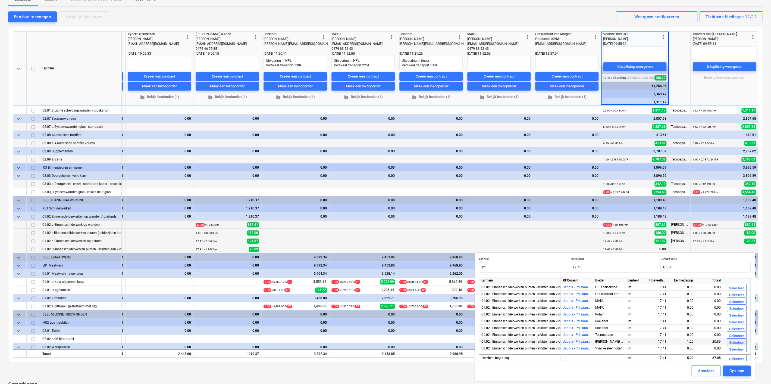
click at [740, 342] on div "Selecteer" at bounding box center [736, 342] width 15 height 6
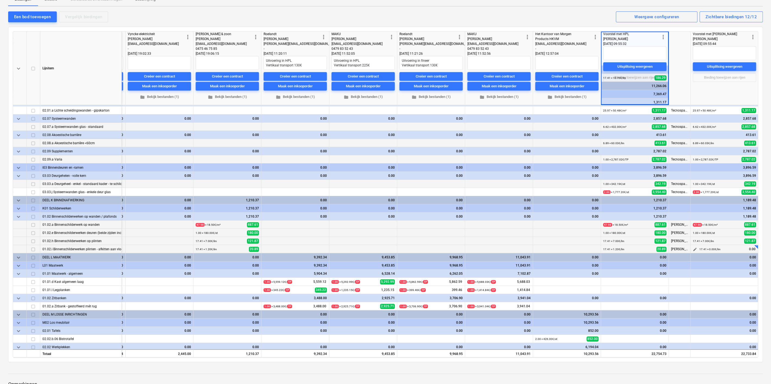
click at [693, 247] on span "edit" at bounding box center [695, 249] width 4 height 4
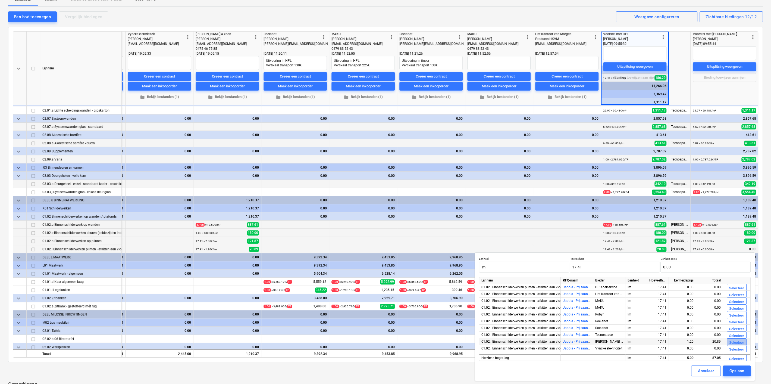
click at [732, 340] on div "Selecteer" at bounding box center [736, 342] width 15 height 6
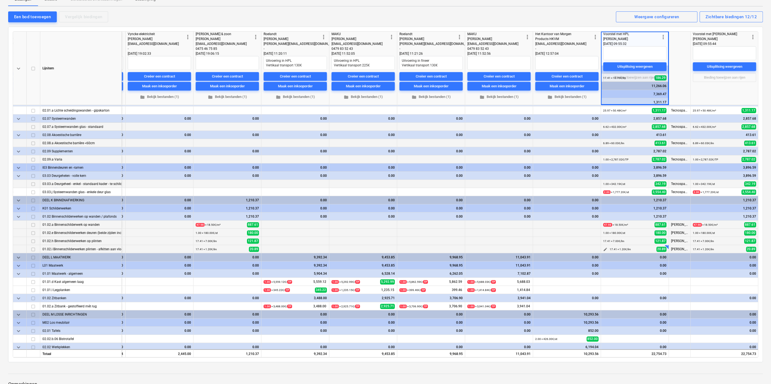
scroll to position [302, 273]
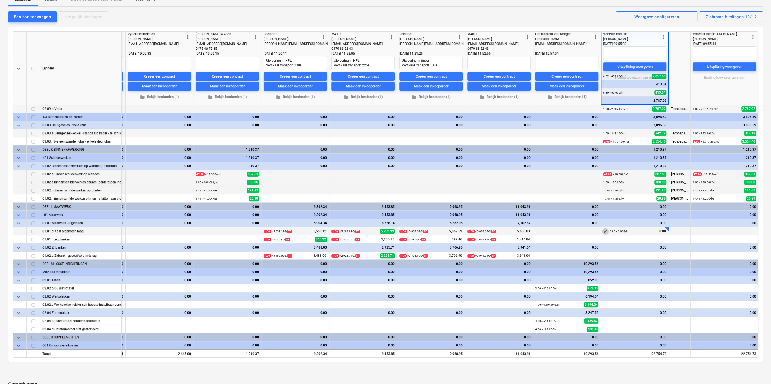
click at [605, 229] on span "edit" at bounding box center [605, 231] width 4 height 4
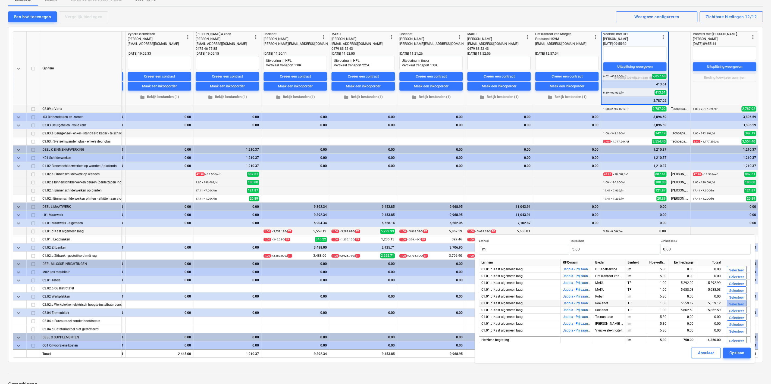
click at [730, 303] on div "Selecteer" at bounding box center [736, 304] width 15 height 6
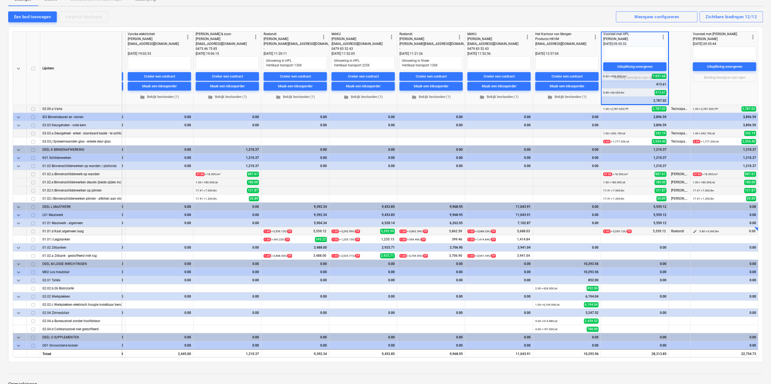
click at [695, 231] on span "edit" at bounding box center [695, 231] width 4 height 4
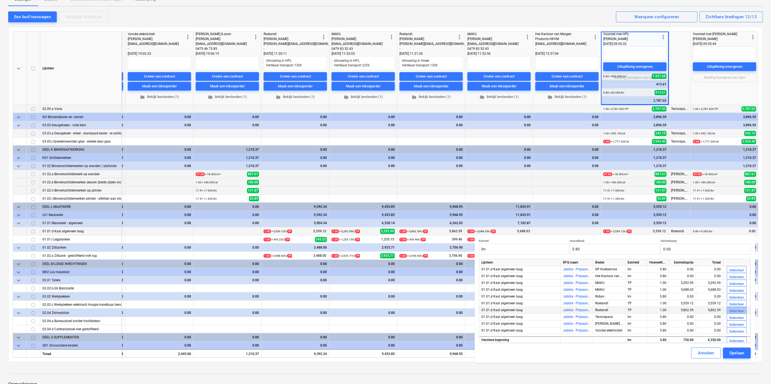
click at [731, 310] on div "Selecteer" at bounding box center [736, 311] width 15 height 6
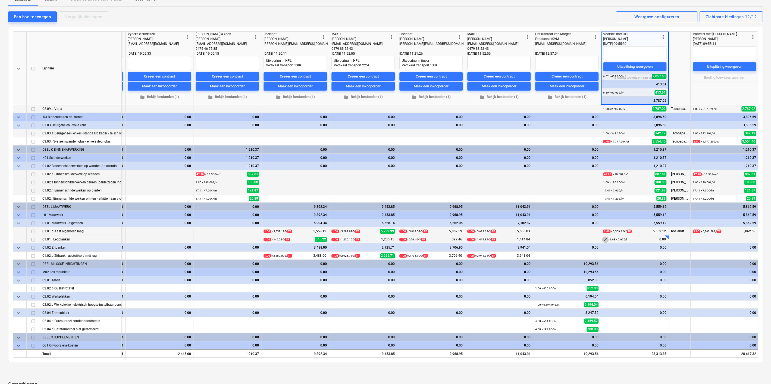
click at [606, 238] on span "edit" at bounding box center [605, 239] width 4 height 4
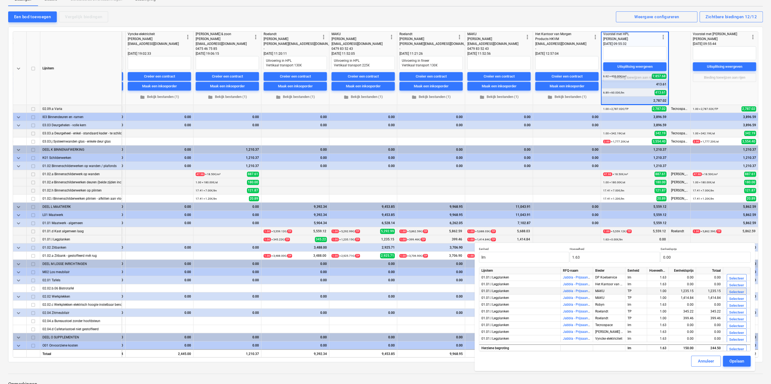
click at [733, 292] on div "Selecteer" at bounding box center [736, 292] width 15 height 6
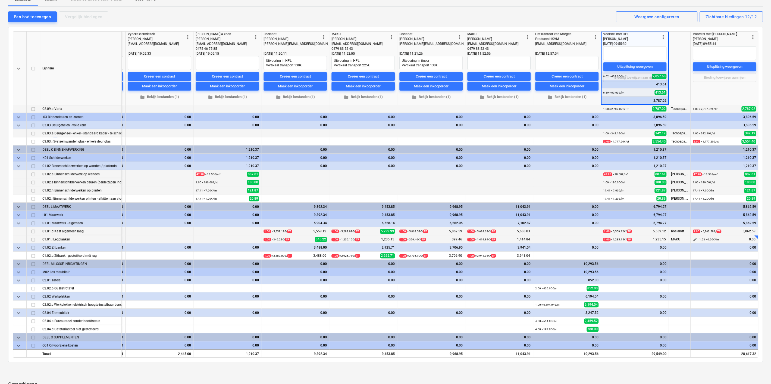
click at [695, 239] on span "edit" at bounding box center [695, 239] width 4 height 4
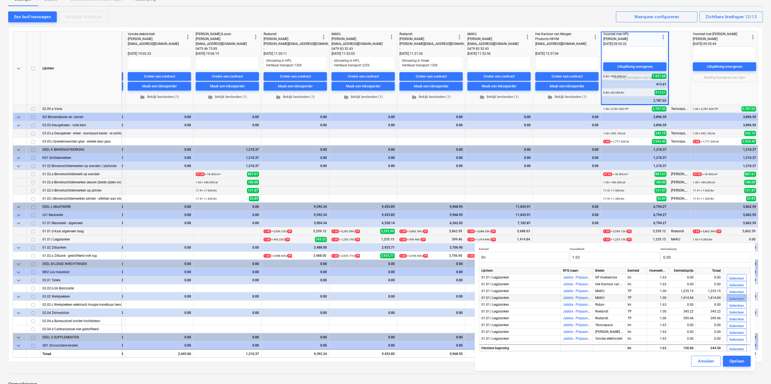
click at [731, 298] on div "Selecteer" at bounding box center [736, 299] width 15 height 6
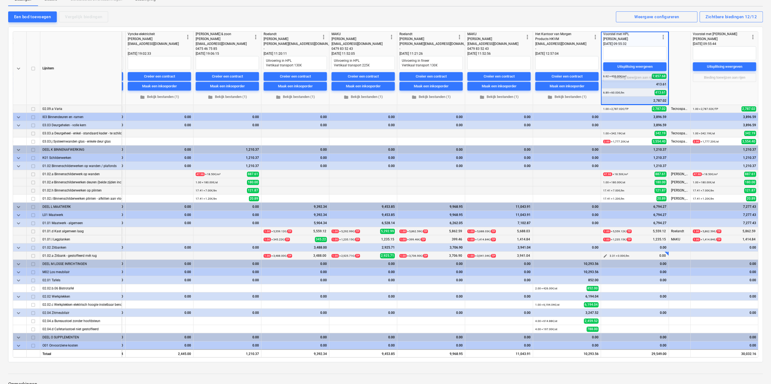
click at [604, 254] on span "edit" at bounding box center [605, 256] width 4 height 4
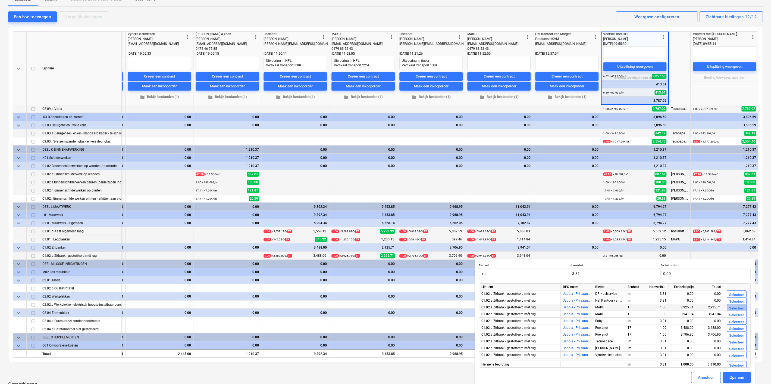
click at [735, 307] on div "Selecteer" at bounding box center [736, 308] width 15 height 6
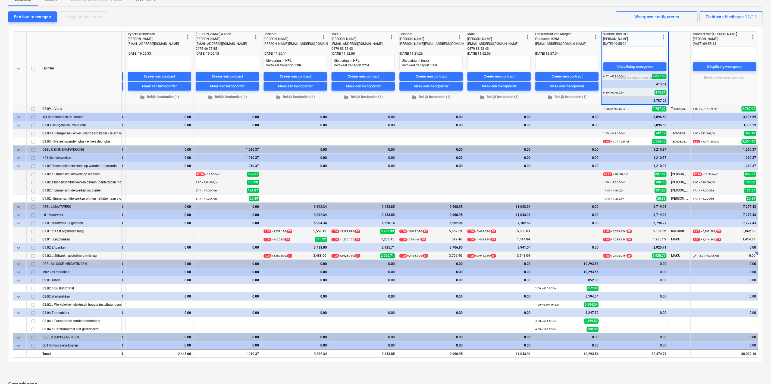
click at [695, 254] on span "edit" at bounding box center [695, 256] width 4 height 4
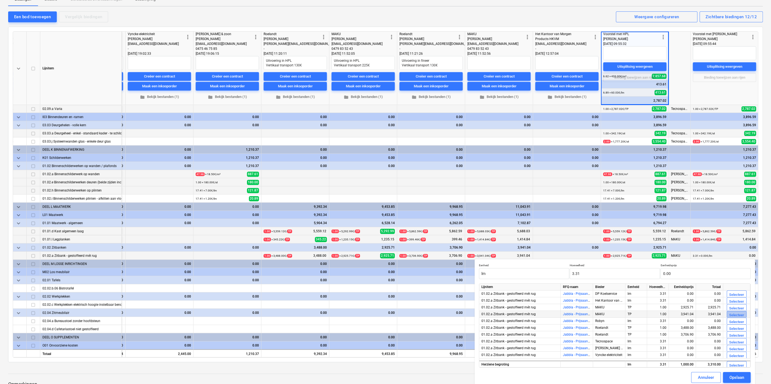
click at [729, 314] on div "Selecteer" at bounding box center [736, 315] width 15 height 6
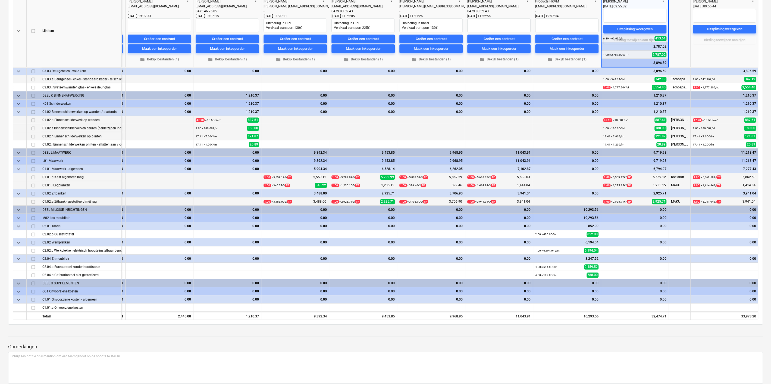
scroll to position [99, 0]
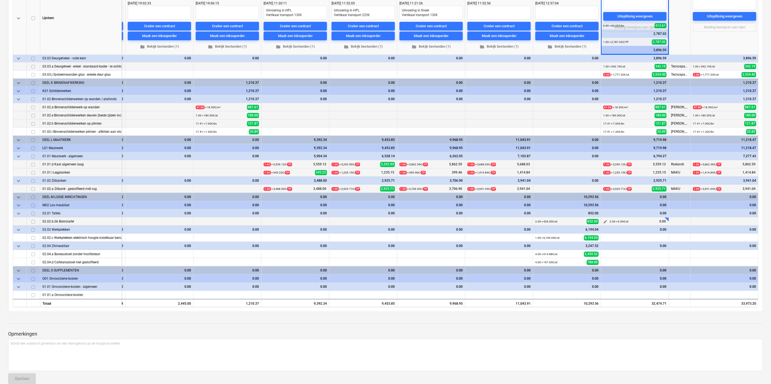
click at [605, 220] on span "edit" at bounding box center [605, 221] width 4 height 4
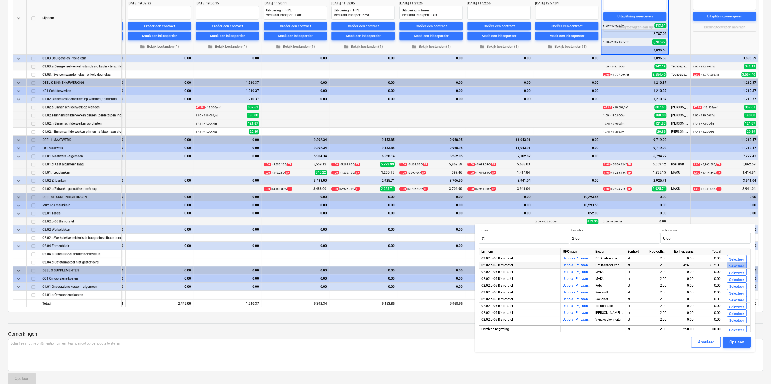
click at [730, 264] on div "Selecteer" at bounding box center [736, 266] width 15 height 6
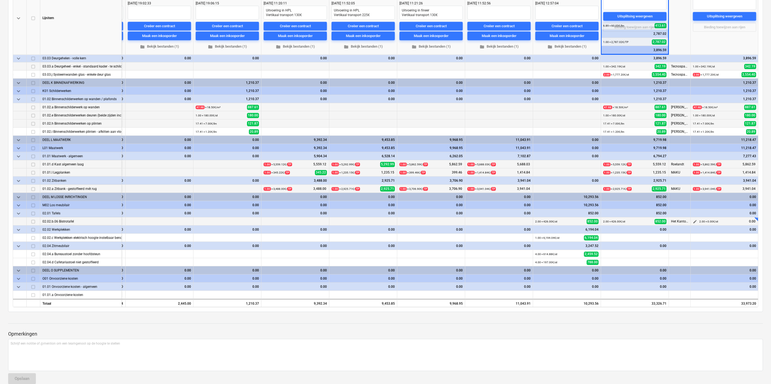
click at [695, 219] on span "edit" at bounding box center [695, 221] width 4 height 4
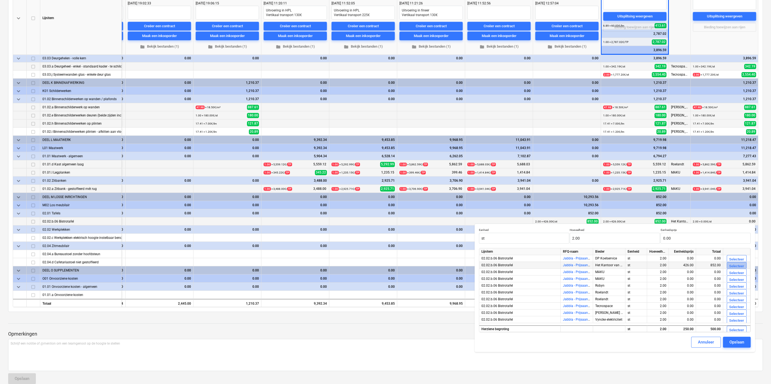
click at [730, 266] on div "Selecteer" at bounding box center [736, 266] width 15 height 6
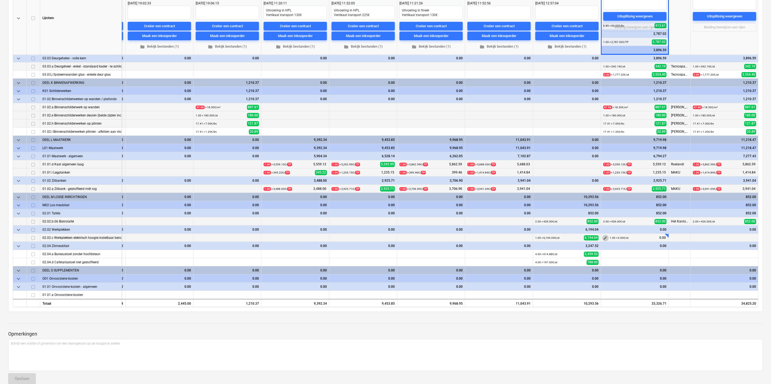
click at [604, 236] on span "edit" at bounding box center [605, 238] width 4 height 4
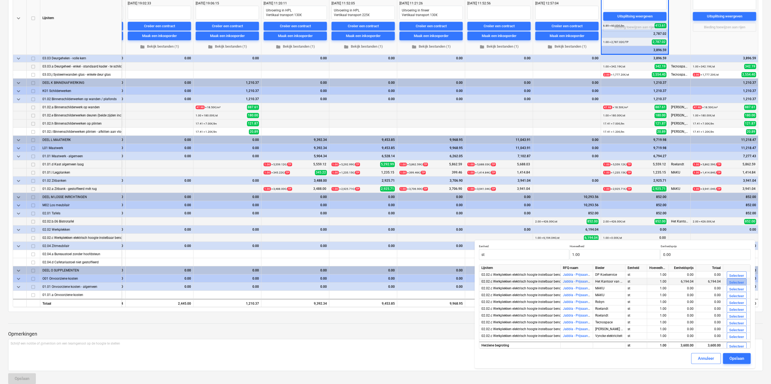
click at [729, 281] on button "Selecteer" at bounding box center [737, 282] width 20 height 9
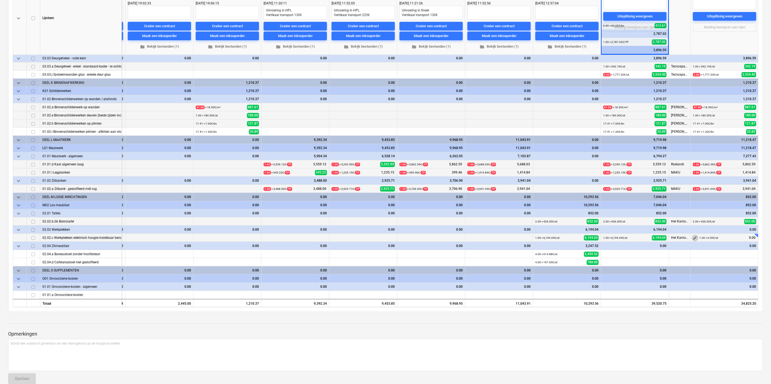
click at [694, 236] on span "edit" at bounding box center [695, 238] width 4 height 4
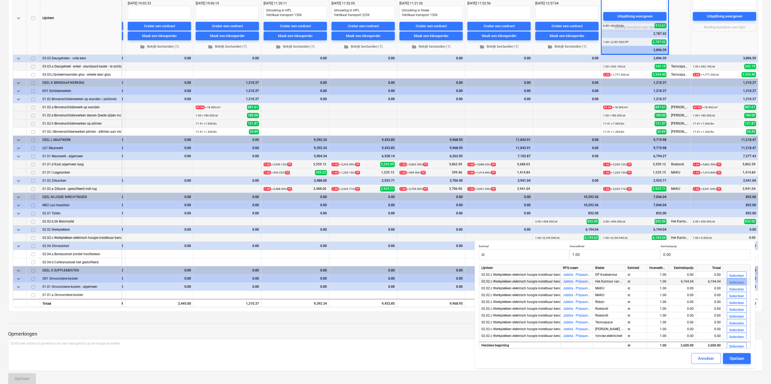
click at [730, 281] on div "Selecteer" at bounding box center [736, 282] width 15 height 6
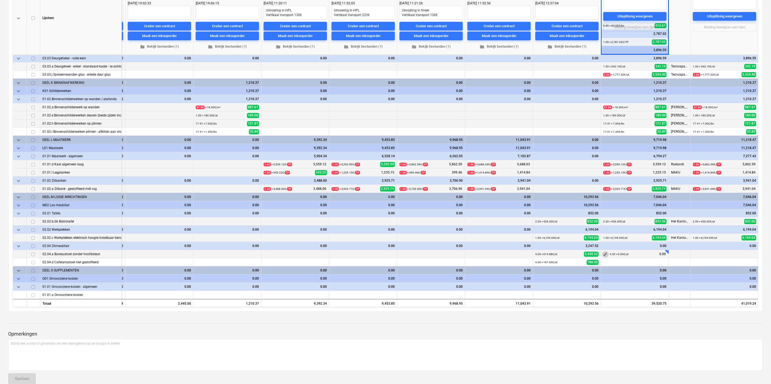
click at [607, 252] on button "edit" at bounding box center [605, 254] width 7 height 7
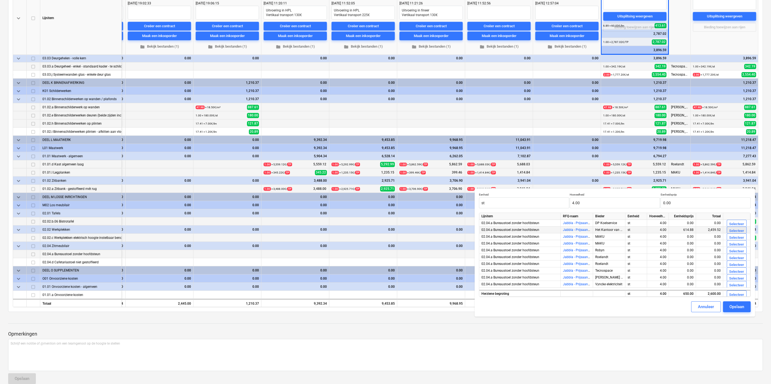
click at [734, 231] on div "Selecteer" at bounding box center [736, 231] width 15 height 6
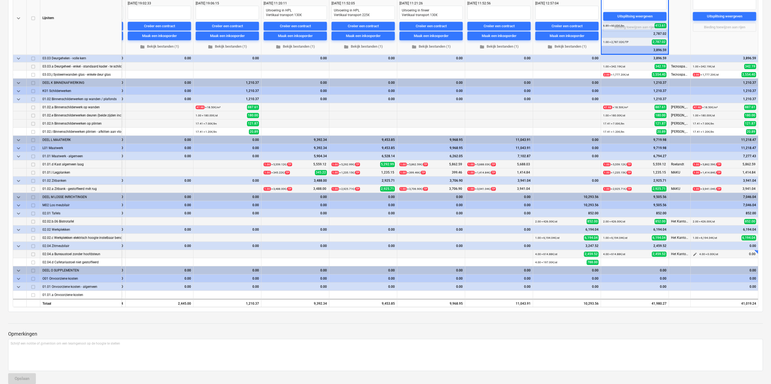
click at [695, 252] on span "edit" at bounding box center [695, 254] width 4 height 4
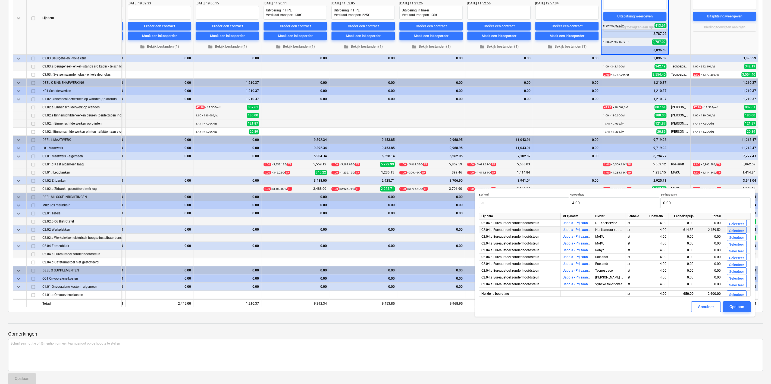
click at [730, 229] on div "Selecteer" at bounding box center [736, 231] width 15 height 6
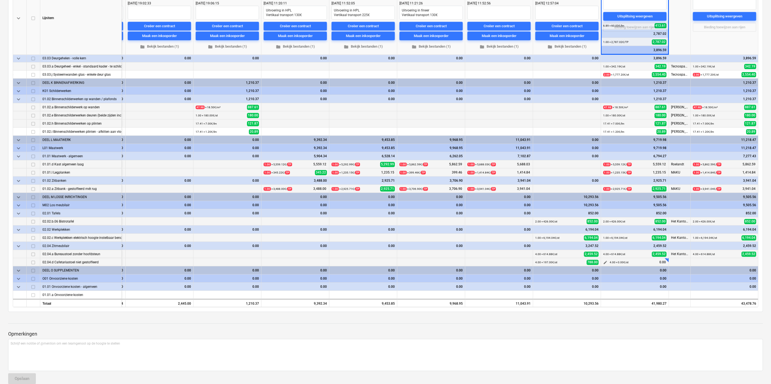
click at [605, 260] on span "edit" at bounding box center [605, 262] width 4 height 4
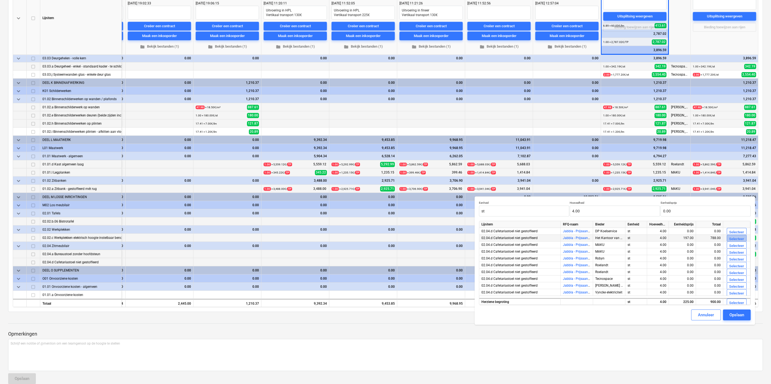
click at [740, 238] on div "Selecteer" at bounding box center [736, 239] width 15 height 6
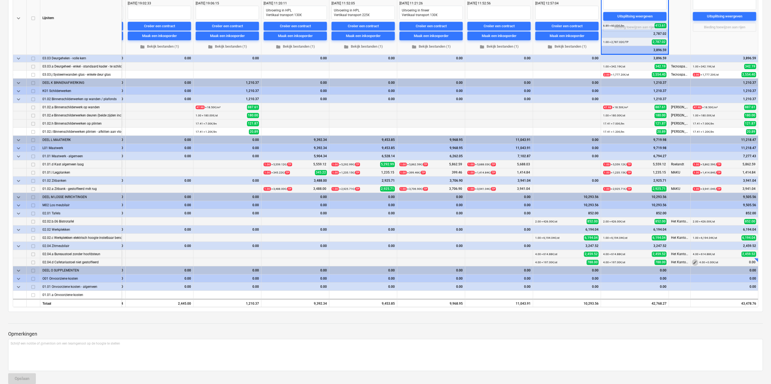
click at [695, 261] on span "edit" at bounding box center [695, 262] width 4 height 4
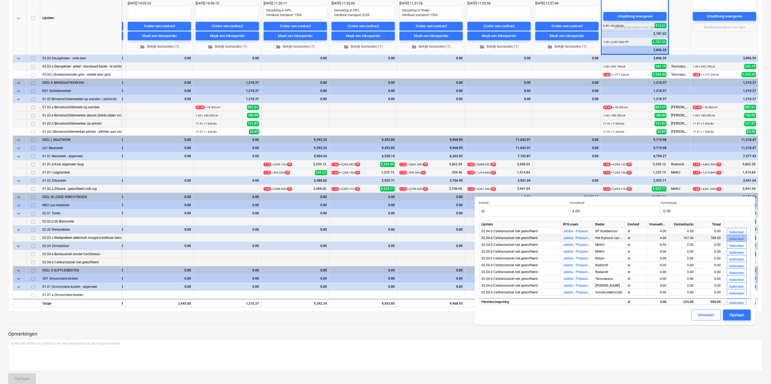
click at [732, 238] on div "Selecteer" at bounding box center [736, 239] width 15 height 6
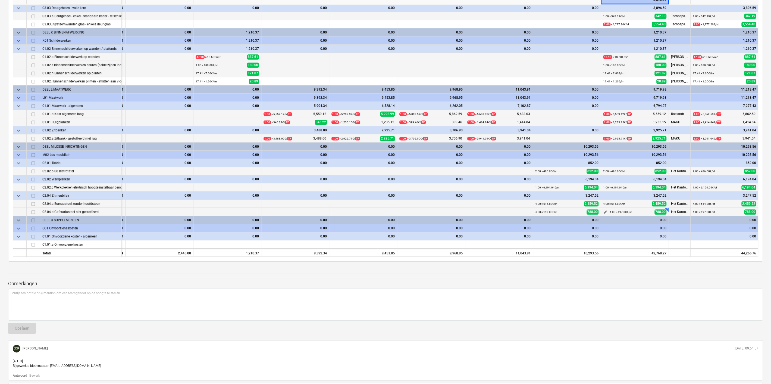
scroll to position [200, 0]
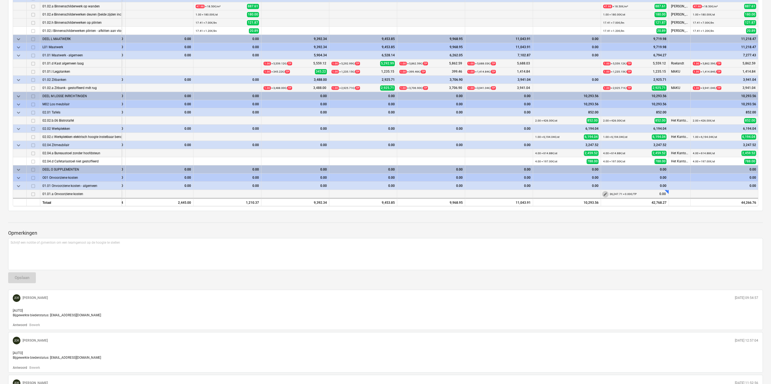
click at [606, 192] on span "edit" at bounding box center [605, 194] width 4 height 4
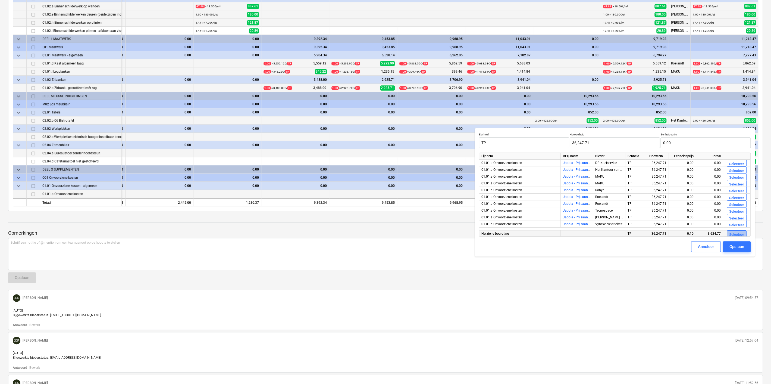
click at [739, 234] on div "Selecteer" at bounding box center [736, 235] width 15 height 6
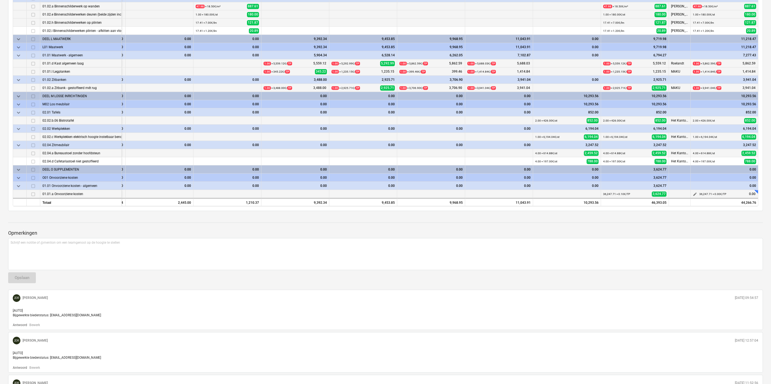
click at [695, 192] on span "edit" at bounding box center [695, 194] width 4 height 4
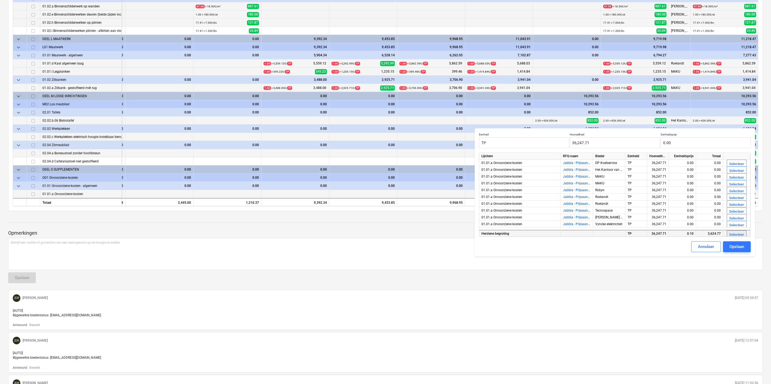
click at [740, 232] on div "Selecteer" at bounding box center [736, 235] width 15 height 6
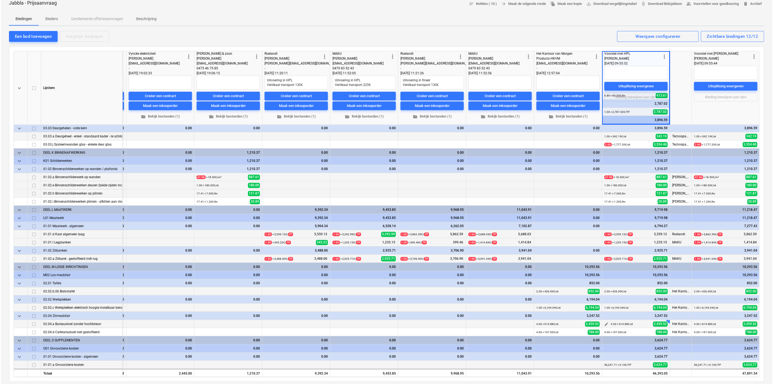
scroll to position [0, 0]
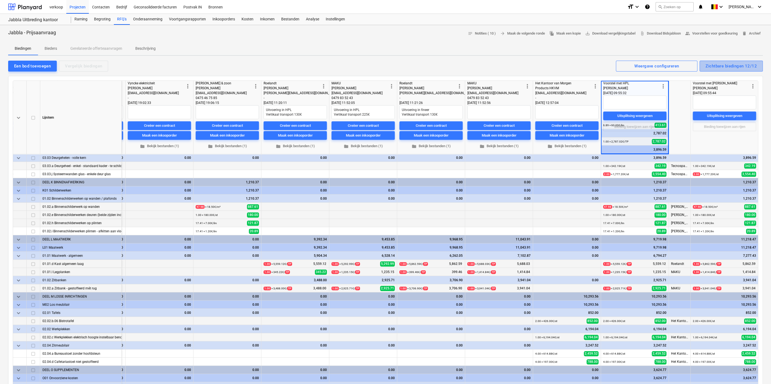
click at [715, 66] on div "Zichtbare biedingen 12/12" at bounding box center [731, 65] width 51 height 7
type textarea "x"
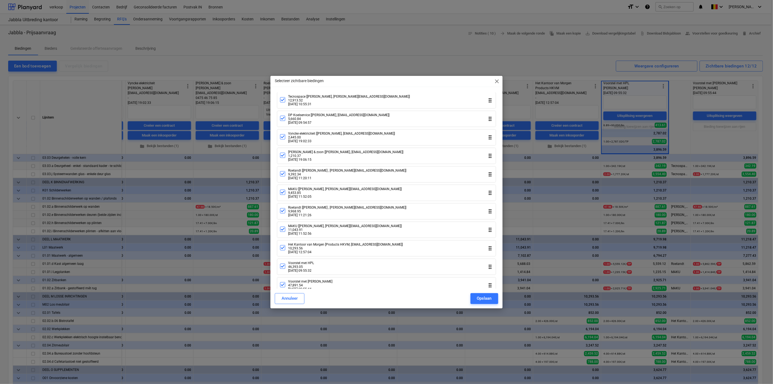
scroll to position [29, 0]
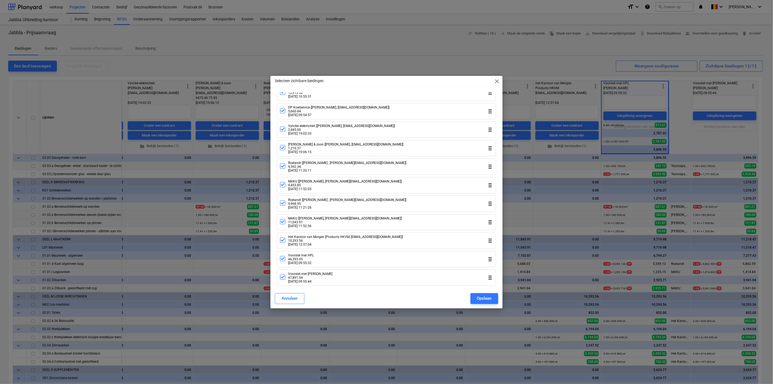
click at [284, 239] on icon at bounding box center [282, 240] width 7 height 7
click at [283, 222] on icon at bounding box center [282, 221] width 7 height 7
click at [282, 205] on icon at bounding box center [282, 203] width 7 height 7
click at [283, 184] on icon at bounding box center [282, 184] width 7 height 7
click at [281, 166] on icon at bounding box center [283, 166] width 4 height 3
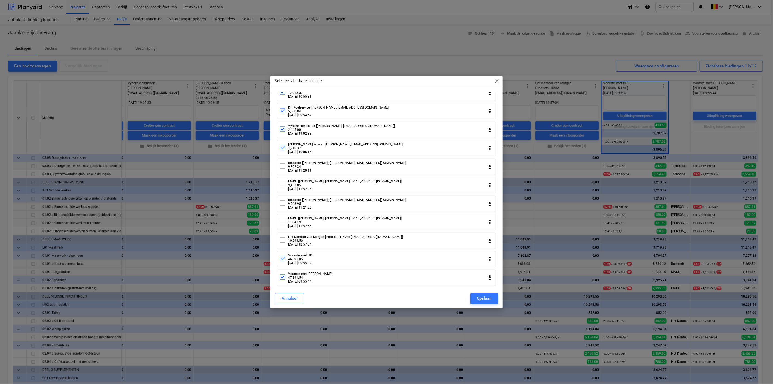
click at [284, 146] on icon at bounding box center [282, 147] width 7 height 7
click at [282, 128] on icon at bounding box center [282, 129] width 7 height 7
click at [281, 112] on icon at bounding box center [282, 110] width 7 height 7
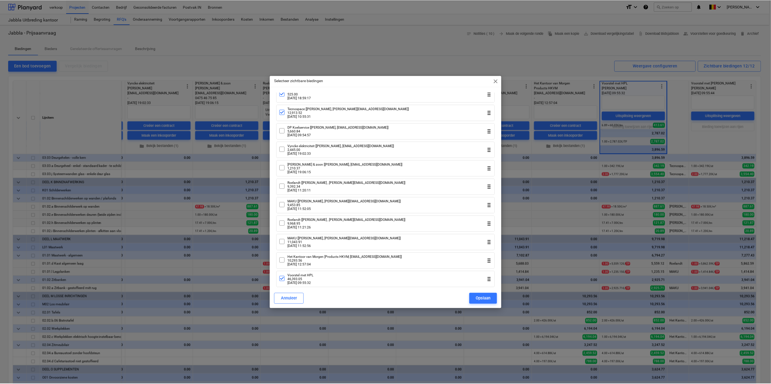
scroll to position [0, 0]
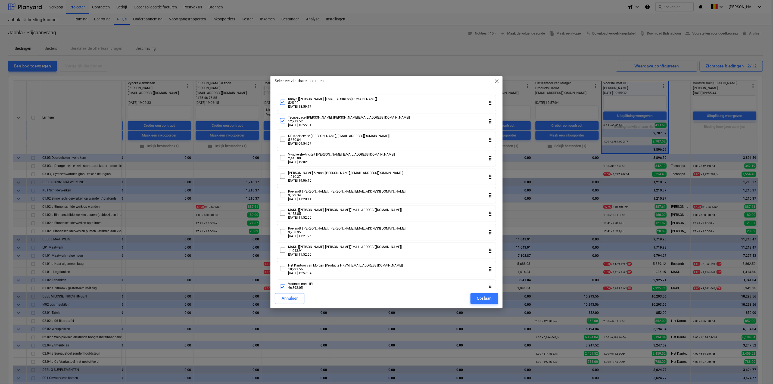
click at [285, 122] on icon at bounding box center [282, 120] width 7 height 7
drag, startPoint x: 282, startPoint y: 101, endPoint x: 305, endPoint y: 128, distance: 35.5
click at [282, 101] on icon at bounding box center [282, 102] width 7 height 7
click at [484, 299] on div "Opslaan" at bounding box center [484, 298] width 15 height 7
